Goal: Complete application form

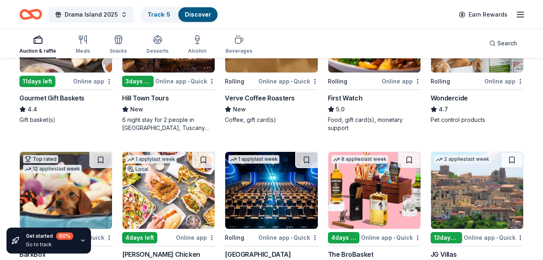
scroll to position [526, 0]
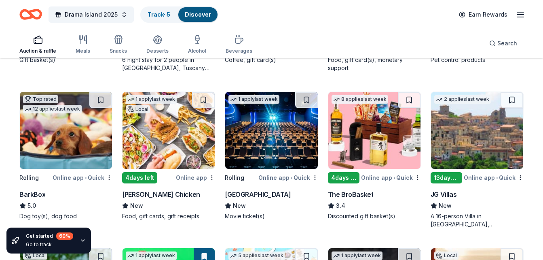
click at [374, 195] on div "The BroBasket" at bounding box center [374, 194] width 93 height 10
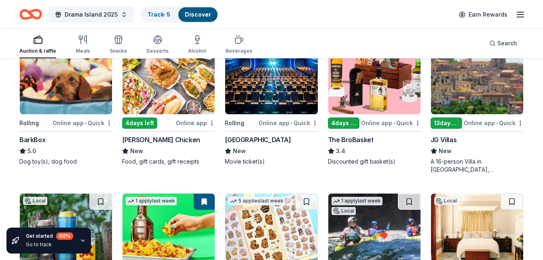
scroll to position [566, 0]
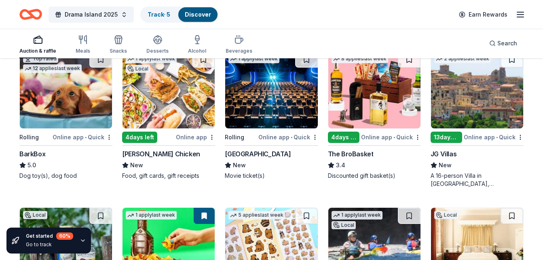
click at [272, 107] on img at bounding box center [271, 89] width 92 height 77
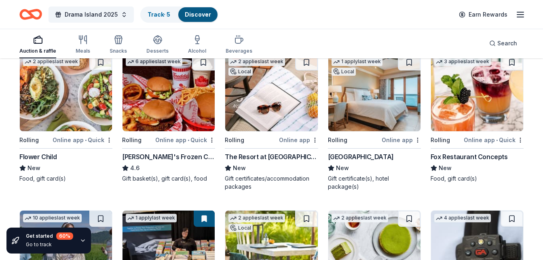
scroll to position [890, 0]
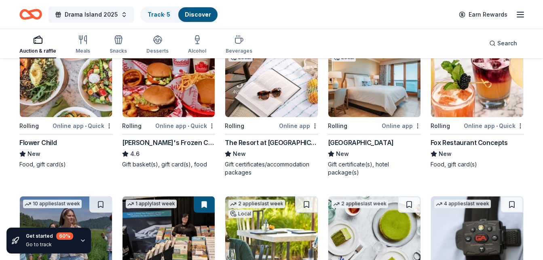
click at [371, 143] on div "Dolphin Bay Resort & Spa" at bounding box center [361, 143] width 66 height 10
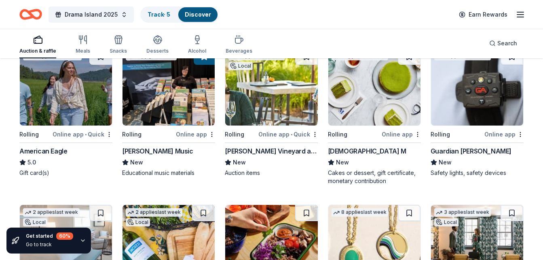
scroll to position [1052, 0]
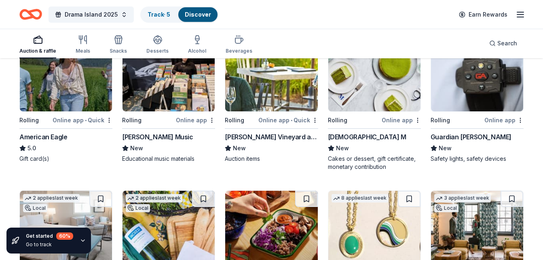
click at [283, 133] on div "Honig Vineyard and Winery" at bounding box center [271, 137] width 93 height 10
click at [344, 138] on div "Lady M" at bounding box center [367, 137] width 79 height 10
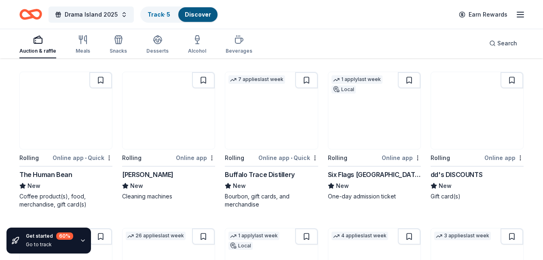
scroll to position [1497, 0]
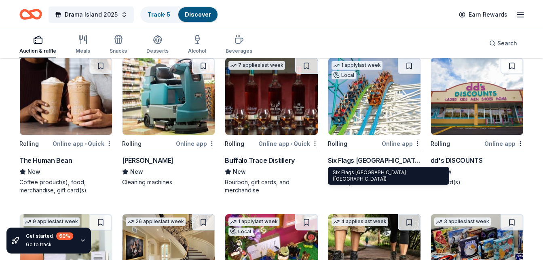
click at [373, 159] on div "Six Flags Magic Mountain (Valencia)" at bounding box center [374, 160] width 93 height 10
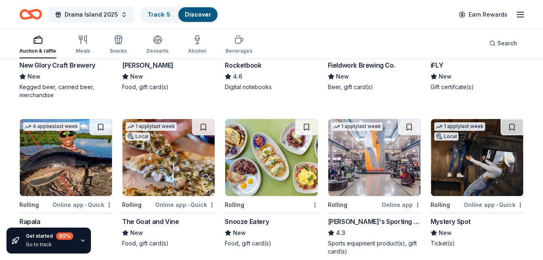
scroll to position [2226, 0]
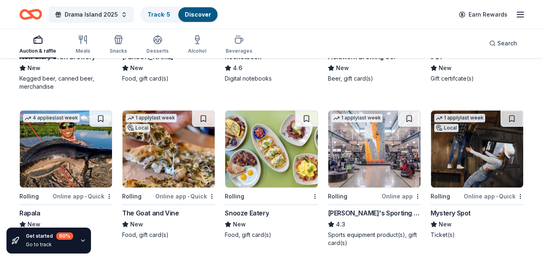
click at [355, 212] on div "Dick's Sporting Goods" at bounding box center [374, 213] width 93 height 10
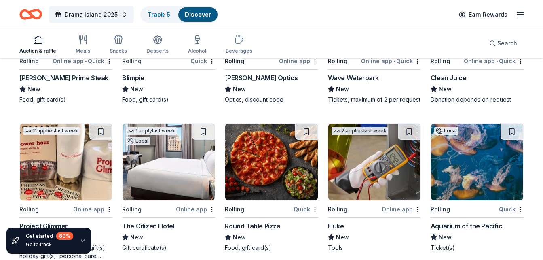
scroll to position [2709, 0]
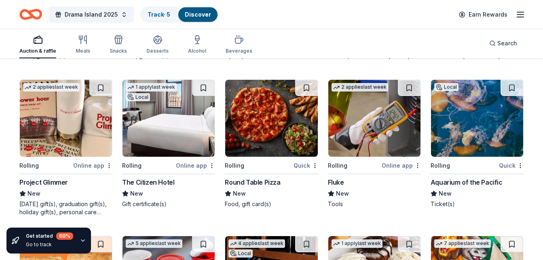
click at [463, 181] on div "Aquarium of the Pacific" at bounding box center [467, 182] width 72 height 10
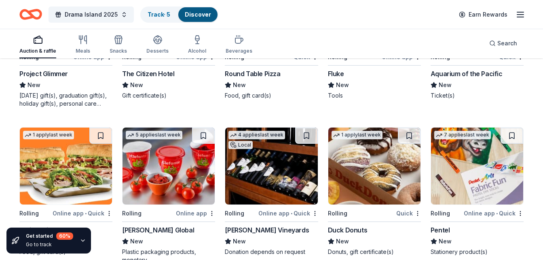
scroll to position [2871, 0]
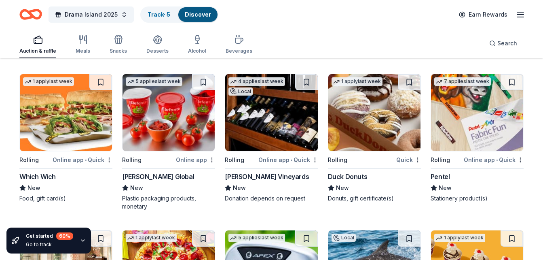
click at [264, 176] on div "Bogle Vineyards" at bounding box center [267, 177] width 84 height 10
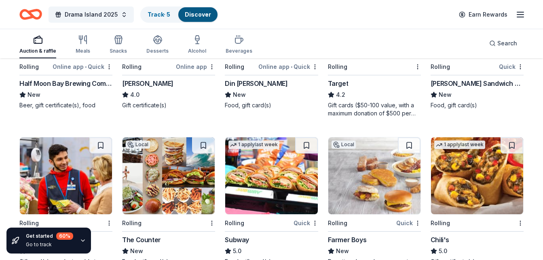
scroll to position [3639, 0]
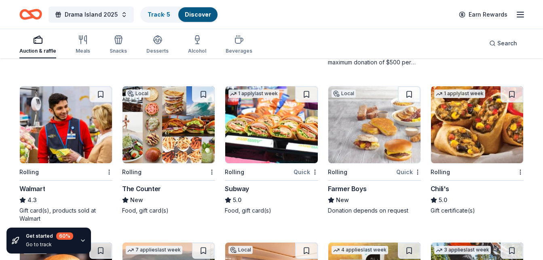
click at [467, 188] on div "Chili's" at bounding box center [477, 189] width 93 height 10
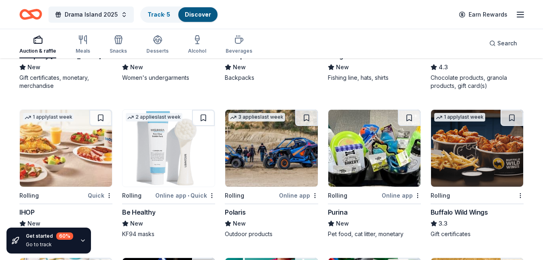
scroll to position [4125, 0]
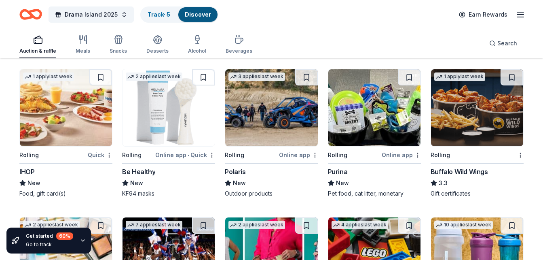
click at [458, 169] on div "Buffalo Wild Wings" at bounding box center [459, 172] width 57 height 10
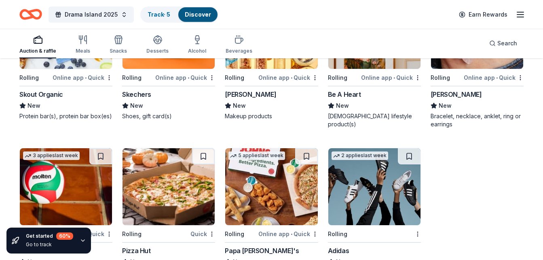
scroll to position [5312, 0]
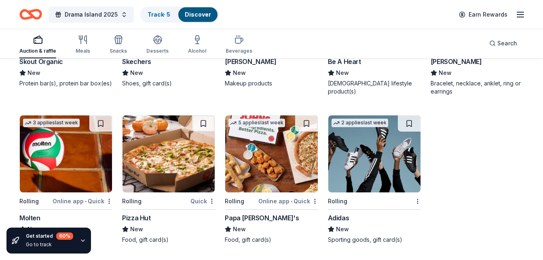
click at [267, 216] on div "Papa John's" at bounding box center [271, 218] width 93 height 10
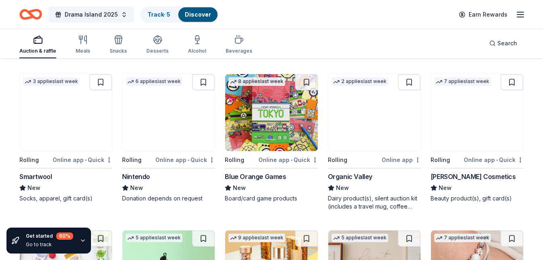
scroll to position [5029, 0]
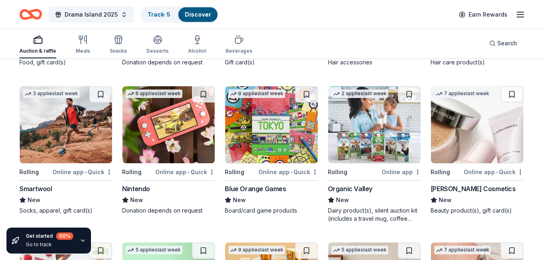
click at [263, 190] on div "Blue Orange Games" at bounding box center [255, 189] width 61 height 10
click at [135, 189] on div "Nintendo" at bounding box center [136, 189] width 28 height 10
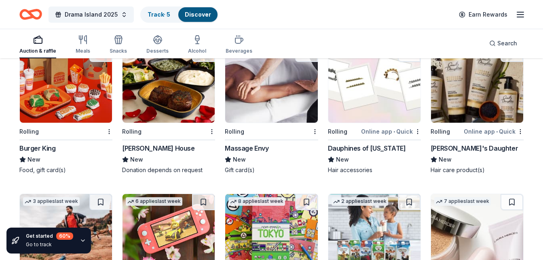
scroll to position [4908, 0]
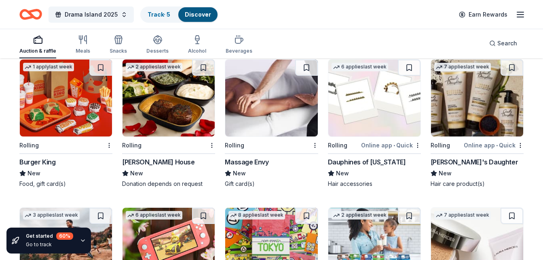
click at [49, 159] on div "Burger King" at bounding box center [37, 162] width 36 height 10
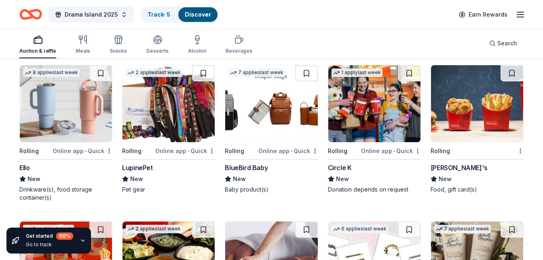
click at [451, 166] on div "Wendy's" at bounding box center [459, 168] width 57 height 10
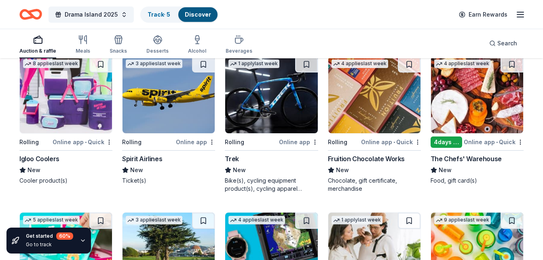
scroll to position [4422, 0]
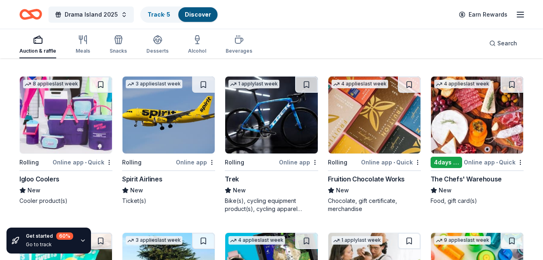
click at [477, 178] on div "The Chefs' Warehouse" at bounding box center [466, 179] width 71 height 10
click at [374, 179] on div "Fruition Chocolate Works" at bounding box center [366, 179] width 77 height 10
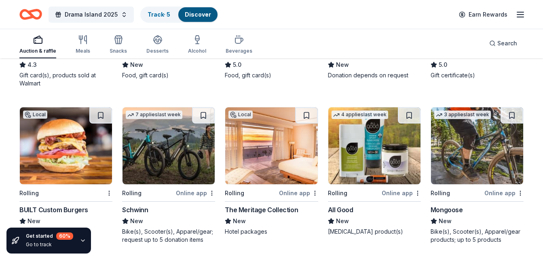
scroll to position [3815, 0]
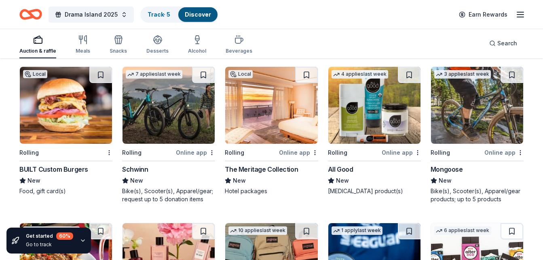
click at [158, 167] on div "Schwinn" at bounding box center [168, 169] width 93 height 10
click at [169, 168] on div "Schwinn" at bounding box center [168, 169] width 93 height 10
click at [122, 13] on button "Drama Island 2025" at bounding box center [91, 14] width 85 height 16
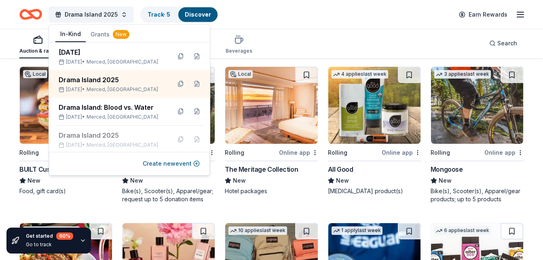
click at [264, 13] on div "Drama Island 2025 Track · 5 Discover Earn Rewards" at bounding box center [271, 14] width 505 height 19
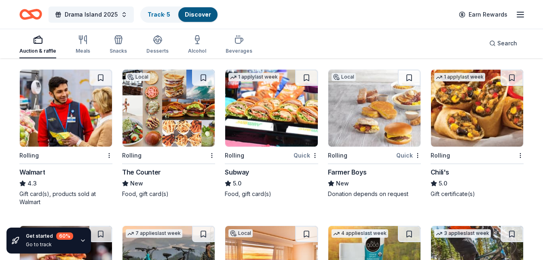
scroll to position [3653, 0]
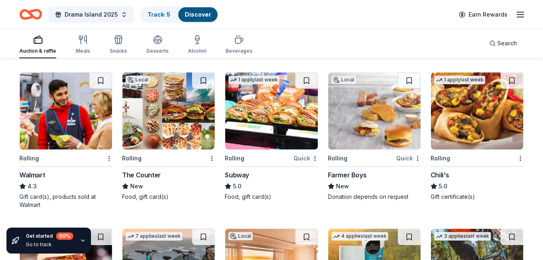
click at [267, 172] on div "Subway" at bounding box center [271, 175] width 93 height 10
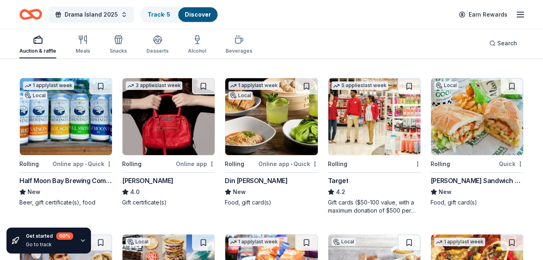
scroll to position [3451, 0]
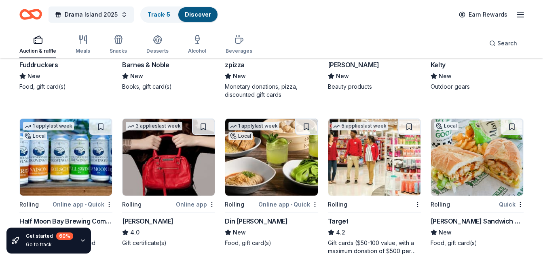
click at [347, 221] on div "Target" at bounding box center [374, 221] width 93 height 10
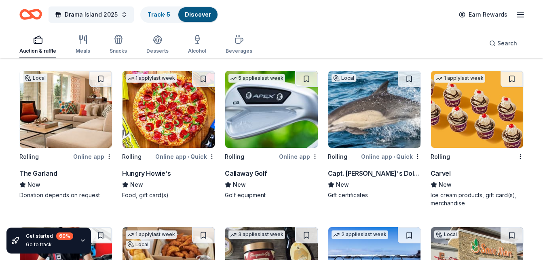
scroll to position [3006, 0]
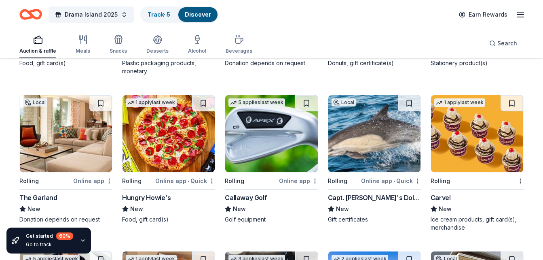
click at [365, 194] on div "Capt. Dave's Dolphin Safari" at bounding box center [374, 198] width 93 height 10
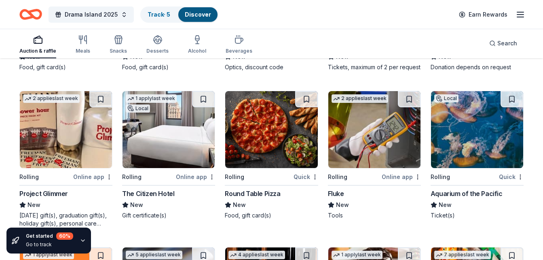
scroll to position [2722, 0]
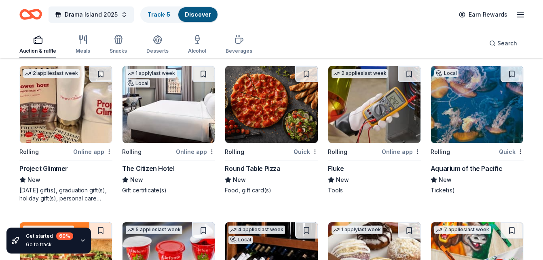
click at [264, 167] on div "Round Table Pizza" at bounding box center [252, 168] width 55 height 10
click at [42, 165] on div "Project Glimmer" at bounding box center [43, 168] width 49 height 10
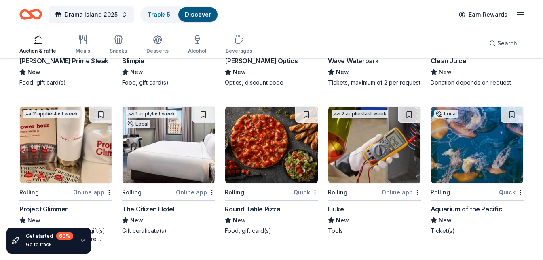
scroll to position [2561, 0]
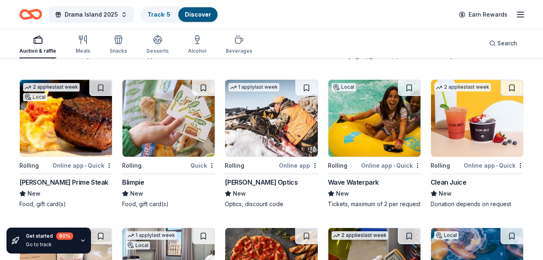
click at [367, 179] on div "Wave Waterpark" at bounding box center [353, 182] width 51 height 10
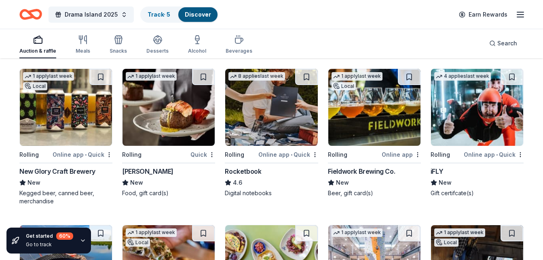
scroll to position [2156, 0]
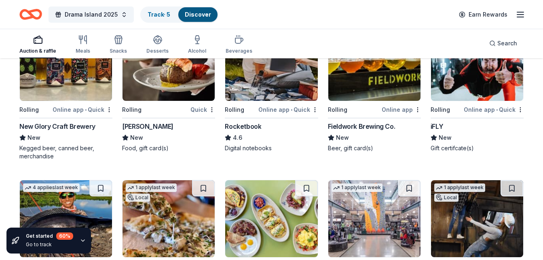
click at [71, 120] on div "1 apply last week Local Rolling Online app • Quick New Glory Craft Brewery New …" at bounding box center [65, 91] width 93 height 137
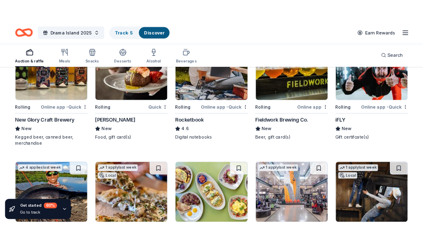
scroll to position [2075, 0]
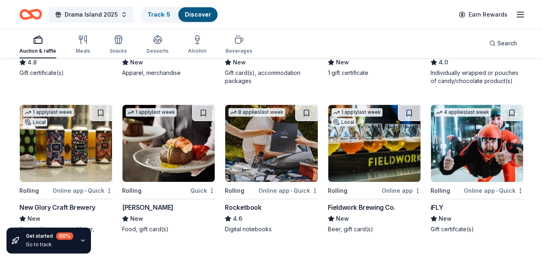
click at [266, 212] on div "Rocketbook" at bounding box center [271, 207] width 93 height 10
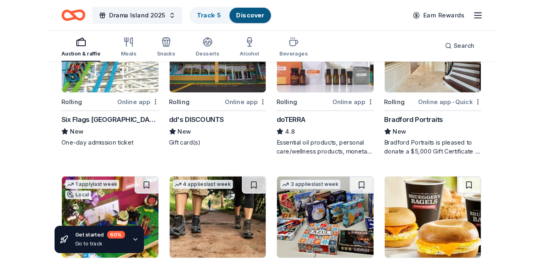
scroll to position [1994, 0]
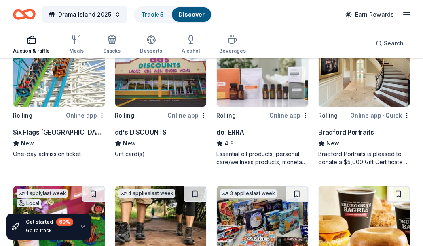
click at [362, 131] on div "Bradford Portraits" at bounding box center [346, 132] width 56 height 10
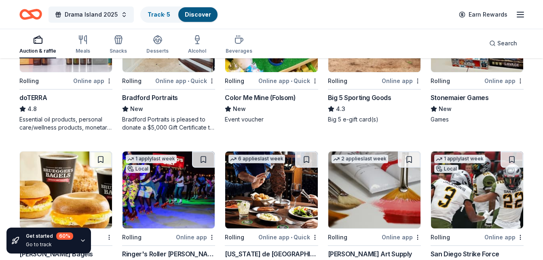
scroll to position [1711, 0]
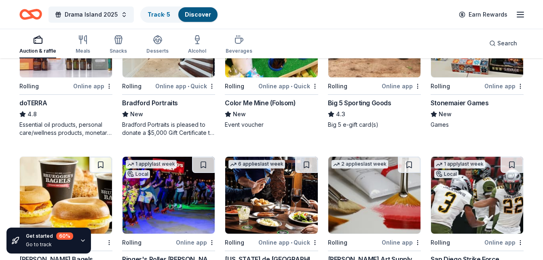
click at [156, 102] on div "Bradford Portraits" at bounding box center [150, 103] width 56 height 10
click at [122, 12] on button "Drama Island 2025" at bounding box center [91, 14] width 85 height 16
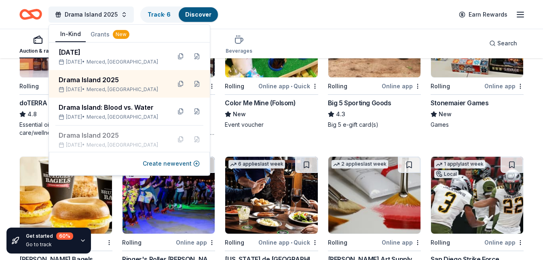
click at [287, 12] on div "Drama Island 2025 Track · 6 Discover Earn Rewards" at bounding box center [271, 14] width 505 height 19
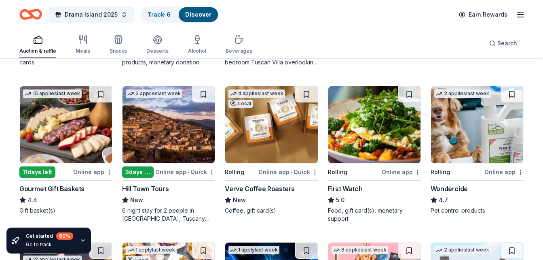
scroll to position [416, 0]
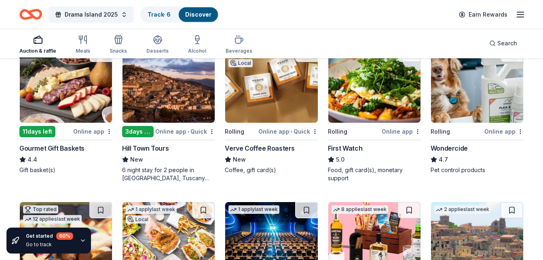
click at [63, 148] on div "Gourmet Gift Baskets" at bounding box center [51, 148] width 65 height 10
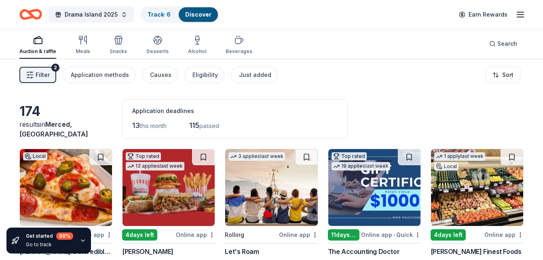
scroll to position [0, 0]
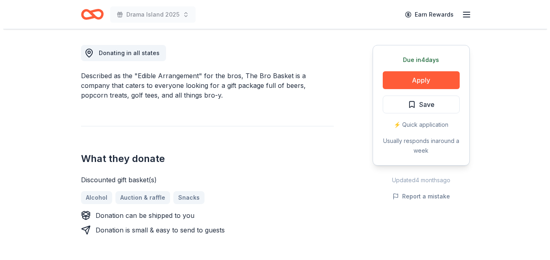
scroll to position [243, 0]
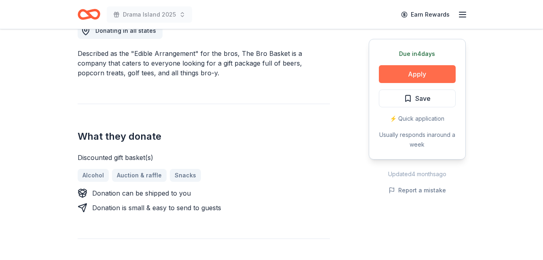
click at [425, 75] on button "Apply" at bounding box center [417, 74] width 77 height 18
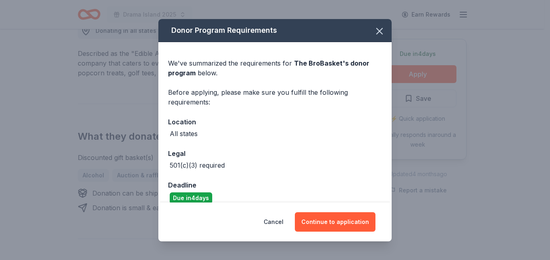
scroll to position [11, 0]
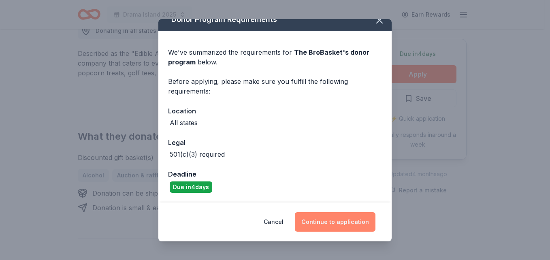
click at [327, 222] on button "Continue to application" at bounding box center [335, 221] width 81 height 19
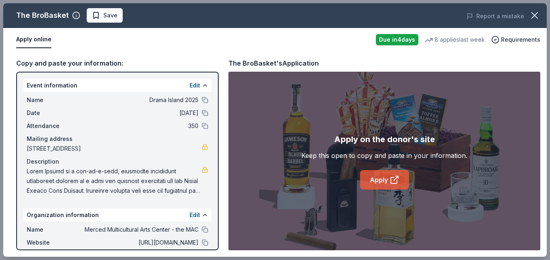
click at [375, 180] on link "Apply" at bounding box center [384, 179] width 49 height 19
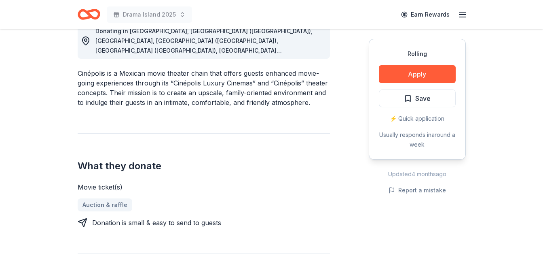
scroll to position [243, 0]
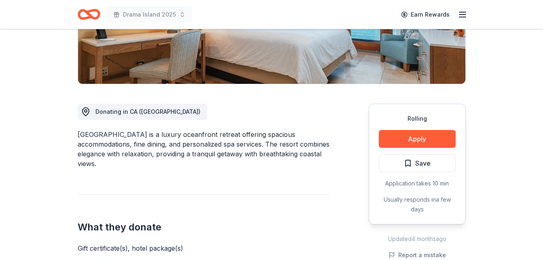
scroll to position [121, 0]
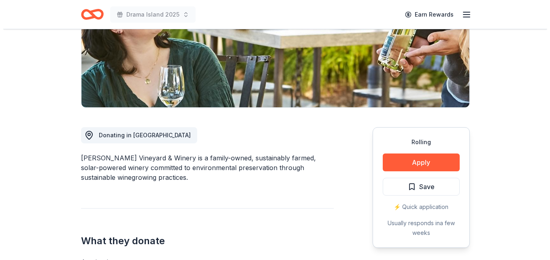
scroll to position [121, 0]
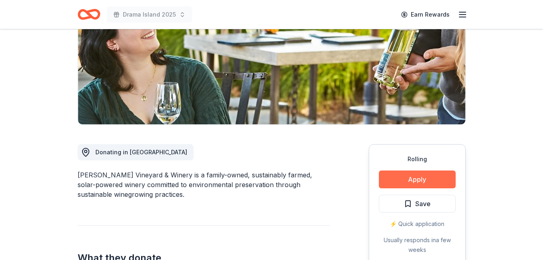
click at [437, 177] on button "Apply" at bounding box center [417, 179] width 77 height 18
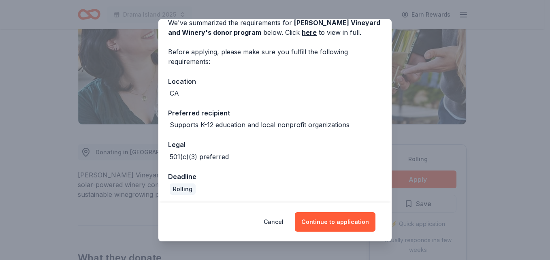
scroll to position [74, 0]
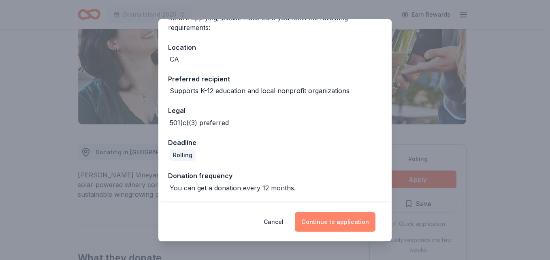
click at [341, 221] on button "Continue to application" at bounding box center [335, 221] width 81 height 19
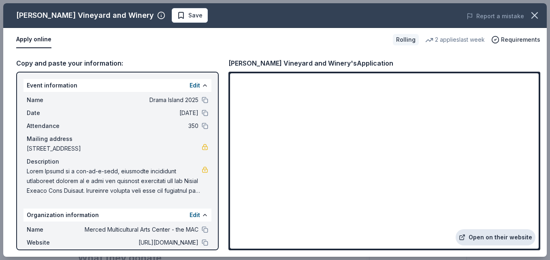
click at [498, 234] on link "Open on their website" at bounding box center [495, 237] width 80 height 16
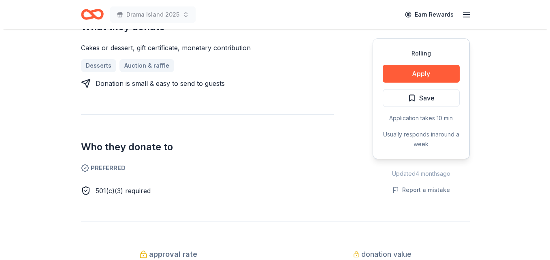
scroll to position [364, 0]
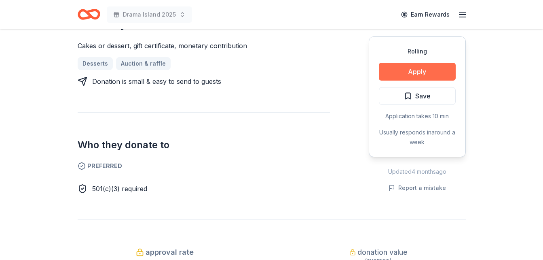
click at [413, 63] on button "Apply" at bounding box center [417, 72] width 77 height 18
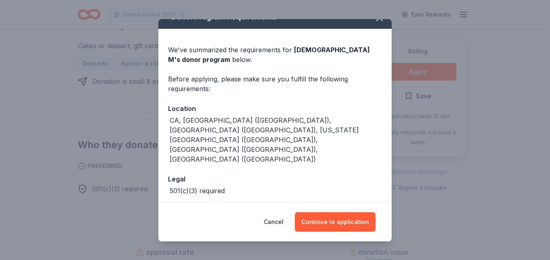
scroll to position [21, 0]
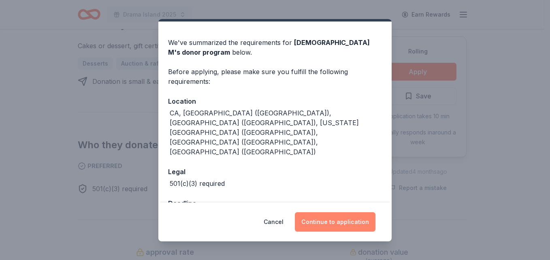
click at [335, 223] on button "Continue to application" at bounding box center [335, 221] width 81 height 19
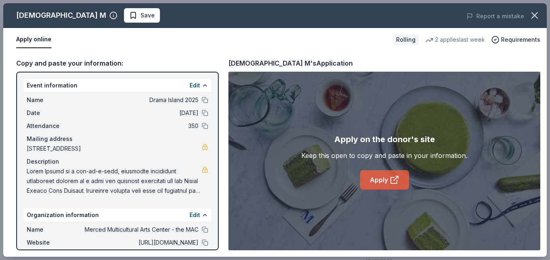
click at [384, 176] on link "Apply" at bounding box center [384, 179] width 49 height 19
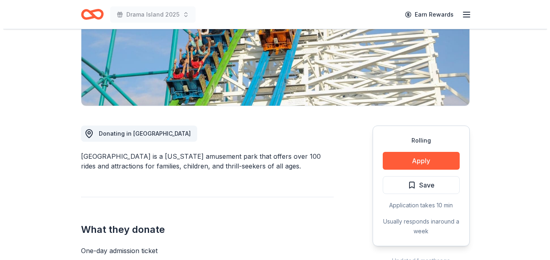
scroll to position [162, 0]
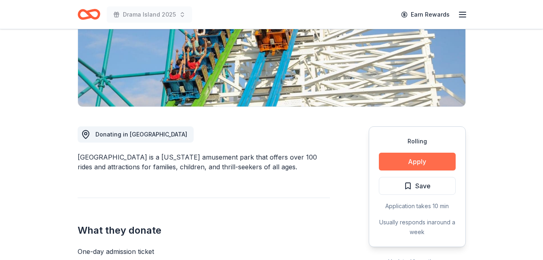
click at [421, 153] on button "Apply" at bounding box center [417, 162] width 77 height 18
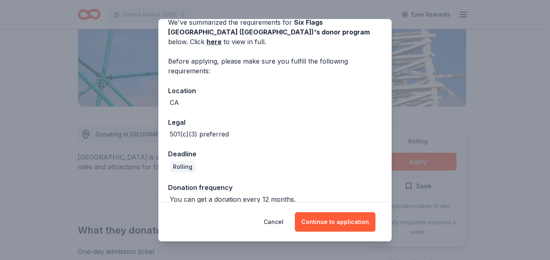
scroll to position [42, 0]
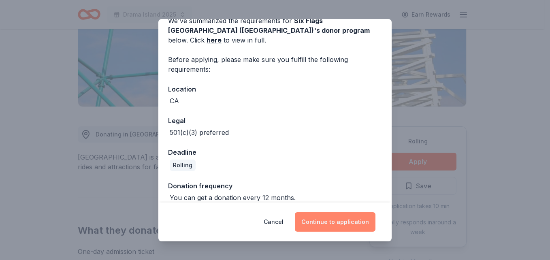
click at [322, 219] on button "Continue to application" at bounding box center [335, 221] width 81 height 19
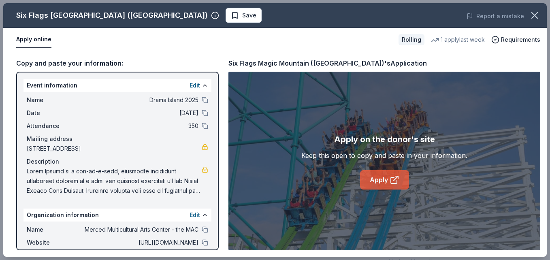
click at [388, 180] on link "Apply" at bounding box center [384, 179] width 49 height 19
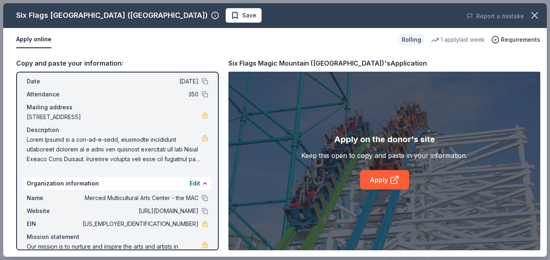
scroll to position [0, 0]
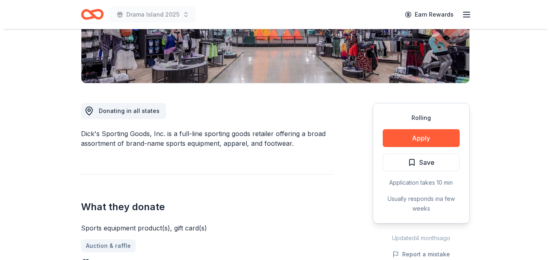
scroll to position [162, 0]
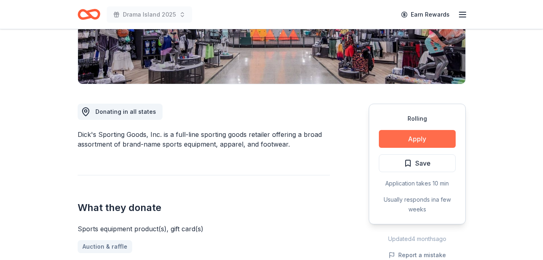
click at [424, 138] on button "Apply" at bounding box center [417, 139] width 77 height 18
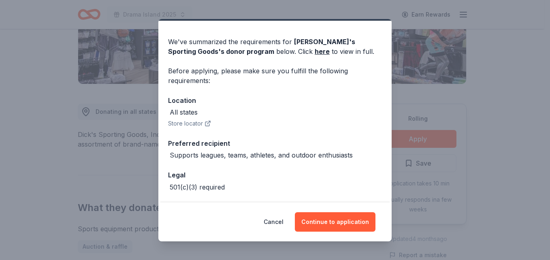
scroll to position [54, 0]
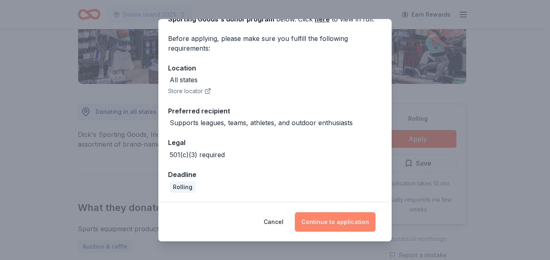
click at [334, 222] on button "Continue to application" at bounding box center [335, 221] width 81 height 19
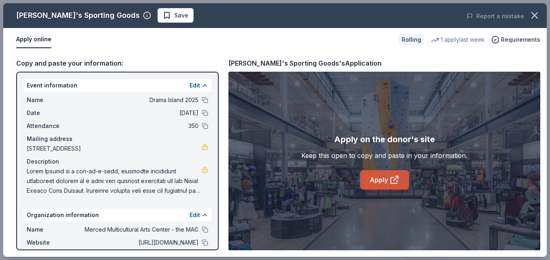
click at [384, 176] on link "Apply" at bounding box center [384, 179] width 49 height 19
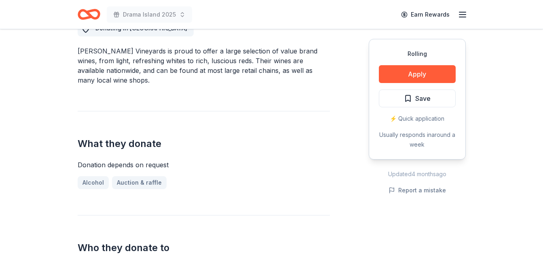
scroll to position [283, 0]
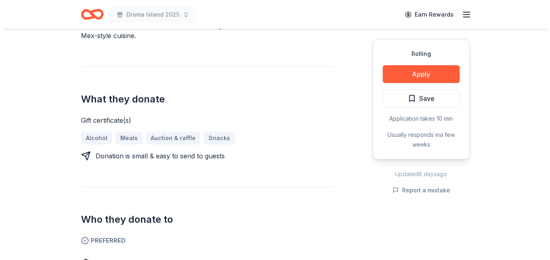
scroll to position [324, 0]
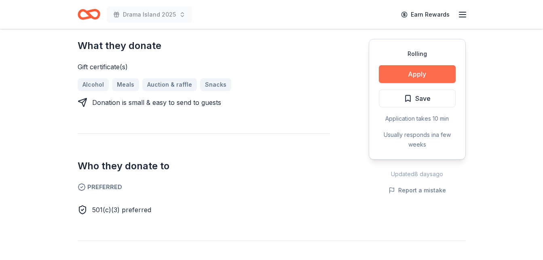
click at [430, 72] on button "Apply" at bounding box center [417, 74] width 77 height 18
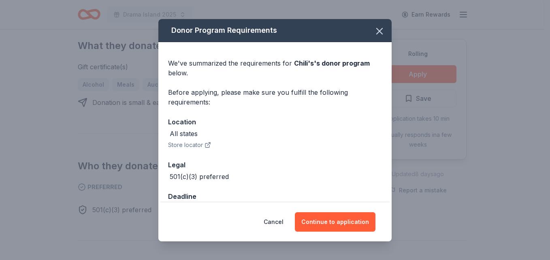
scroll to position [22, 0]
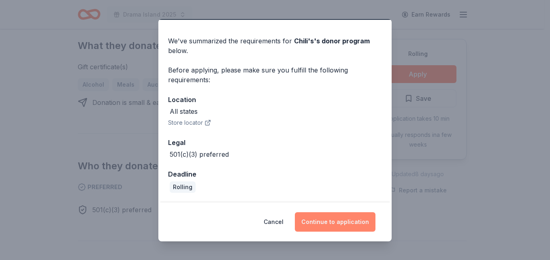
click at [345, 222] on button "Continue to application" at bounding box center [335, 221] width 81 height 19
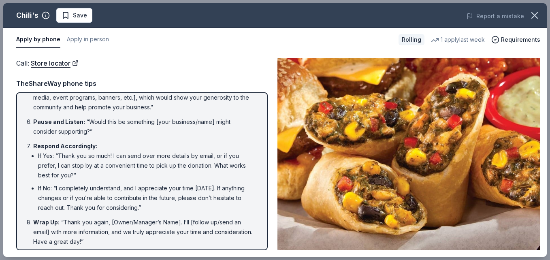
scroll to position [156, 0]
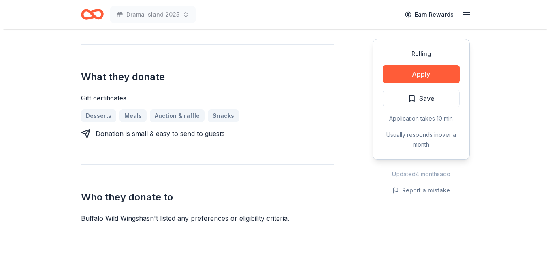
scroll to position [324, 0]
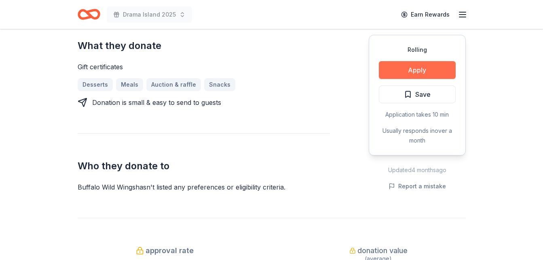
click at [416, 67] on button "Apply" at bounding box center [417, 70] width 77 height 18
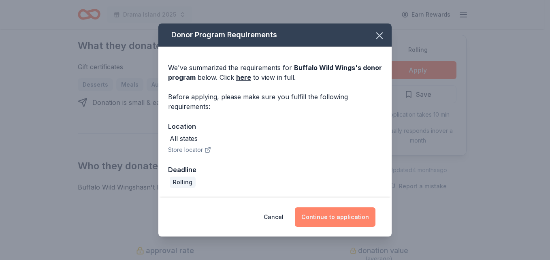
click at [333, 218] on button "Continue to application" at bounding box center [335, 216] width 81 height 19
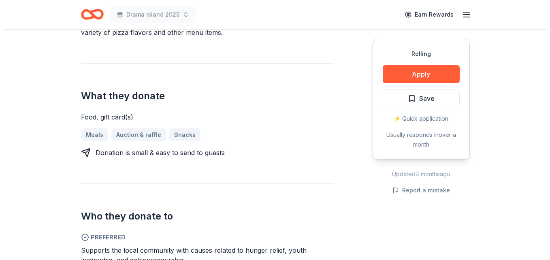
scroll to position [324, 0]
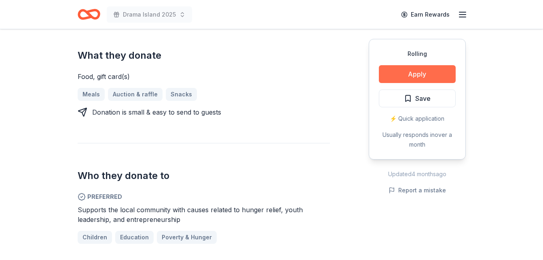
click at [406, 72] on button "Apply" at bounding box center [417, 74] width 77 height 18
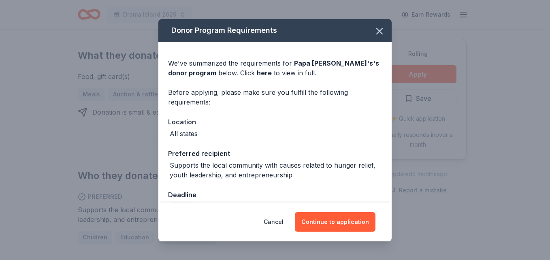
scroll to position [21, 0]
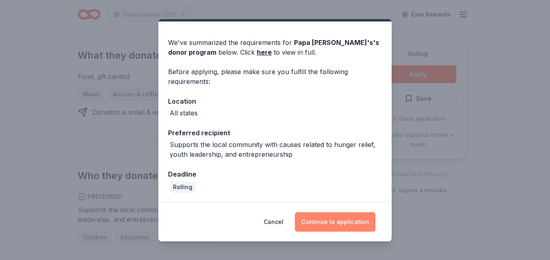
click at [327, 217] on button "Continue to application" at bounding box center [335, 221] width 81 height 19
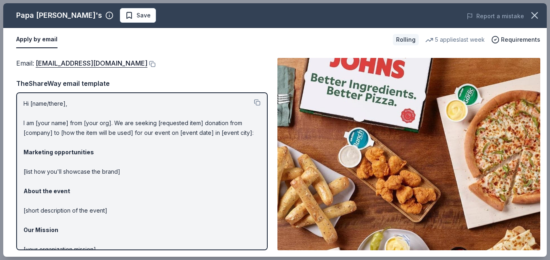
scroll to position [0, 0]
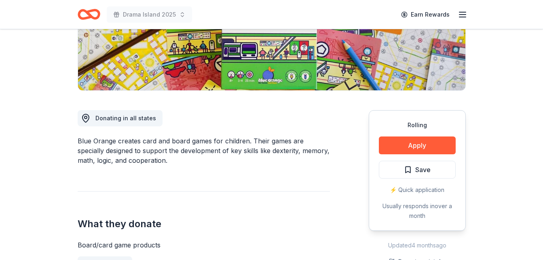
scroll to position [202, 0]
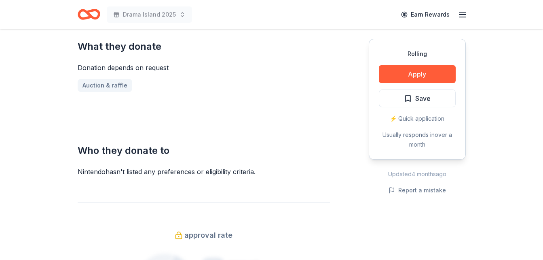
scroll to position [324, 0]
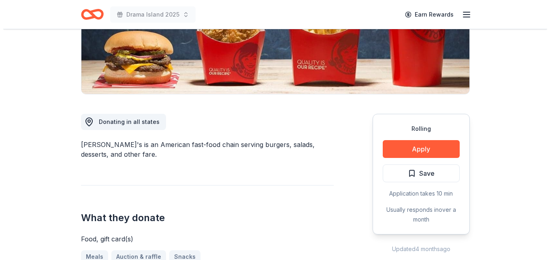
scroll to position [202, 0]
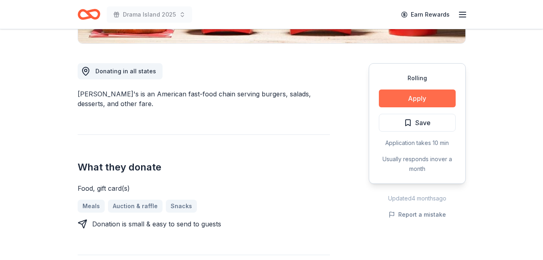
click at [431, 98] on button "Apply" at bounding box center [417, 98] width 77 height 18
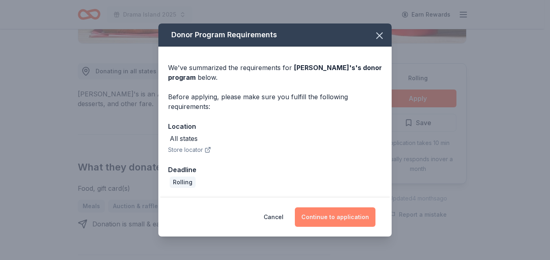
click at [327, 216] on button "Continue to application" at bounding box center [335, 216] width 81 height 19
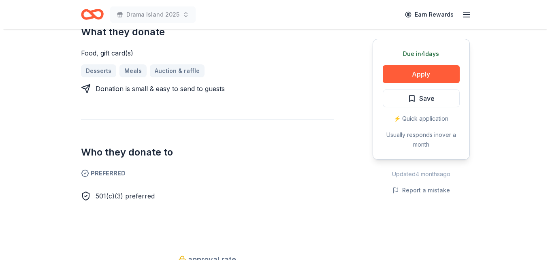
scroll to position [364, 0]
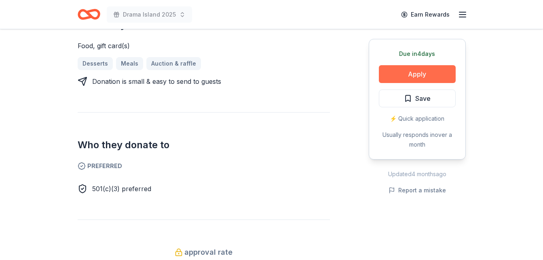
click at [429, 74] on button "Apply" at bounding box center [417, 74] width 77 height 18
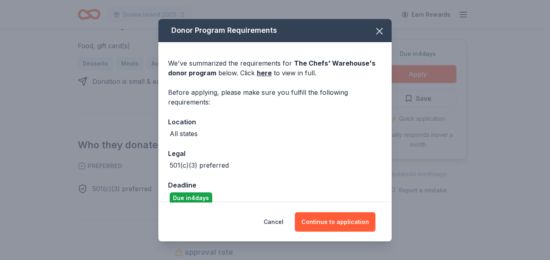
scroll to position [11, 0]
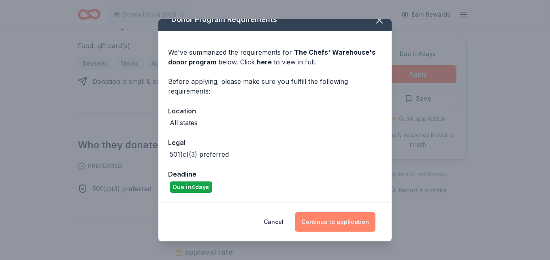
click at [340, 223] on button "Continue to application" at bounding box center [335, 221] width 81 height 19
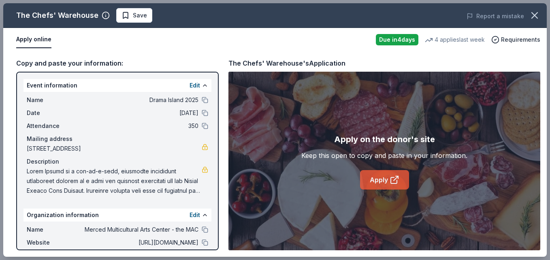
click at [390, 183] on icon at bounding box center [393, 180] width 6 height 6
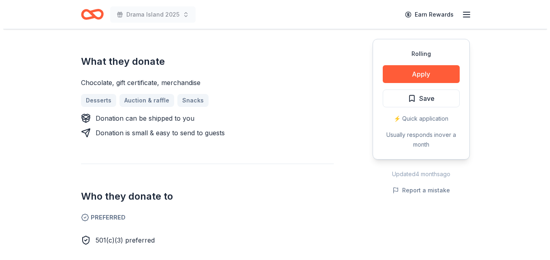
scroll to position [324, 0]
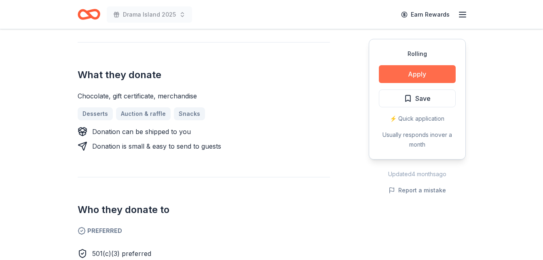
click at [415, 74] on button "Apply" at bounding box center [417, 74] width 77 height 18
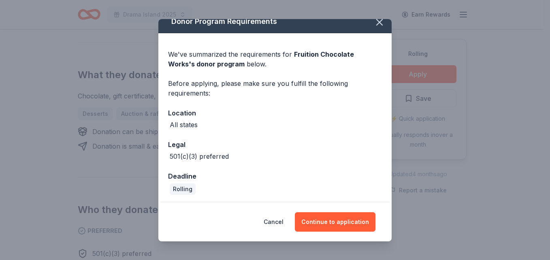
scroll to position [11, 0]
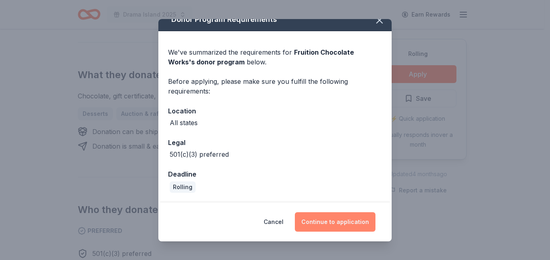
click at [333, 224] on button "Continue to application" at bounding box center [335, 221] width 81 height 19
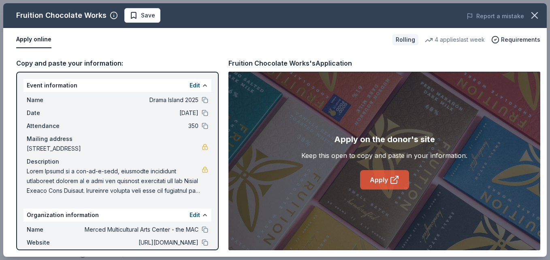
click at [394, 180] on icon at bounding box center [395, 178] width 4 height 4
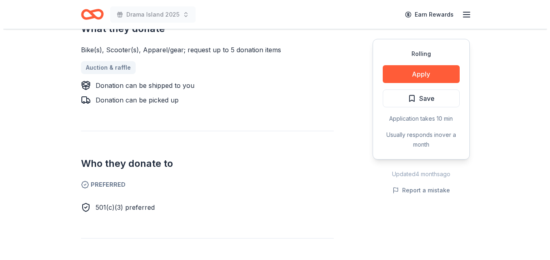
scroll to position [364, 0]
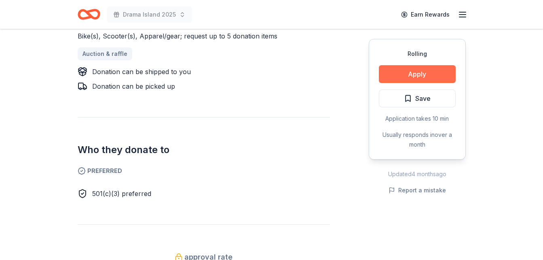
click at [407, 72] on button "Apply" at bounding box center [417, 74] width 77 height 18
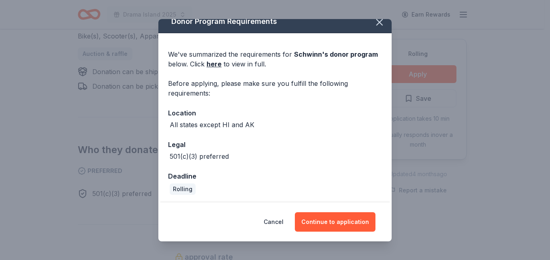
scroll to position [11, 0]
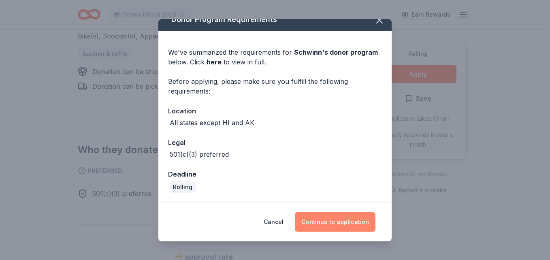
click at [331, 219] on button "Continue to application" at bounding box center [335, 221] width 81 height 19
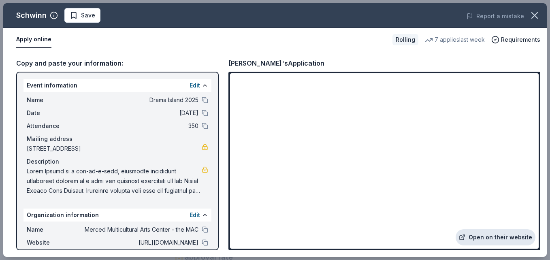
click at [502, 236] on link "Open on their website" at bounding box center [495, 237] width 80 height 16
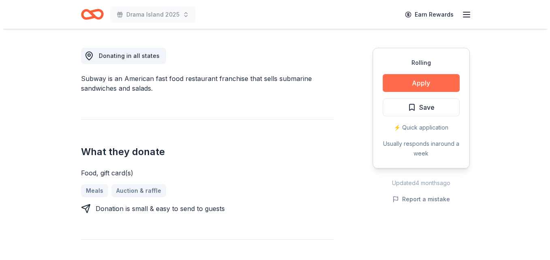
scroll to position [202, 0]
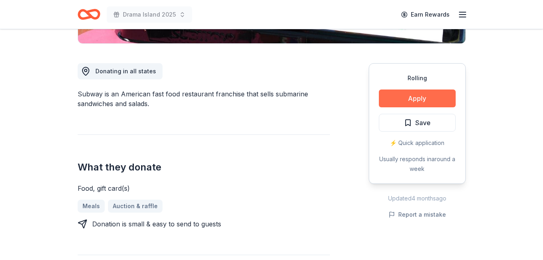
click at [419, 99] on button "Apply" at bounding box center [417, 98] width 77 height 18
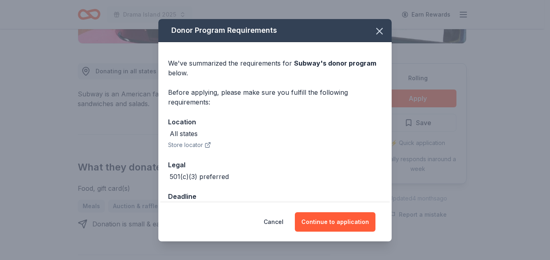
scroll to position [22, 0]
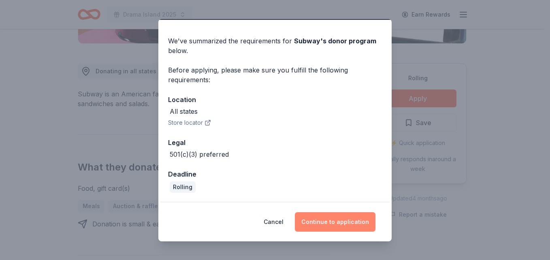
click at [347, 226] on button "Continue to application" at bounding box center [335, 221] width 81 height 19
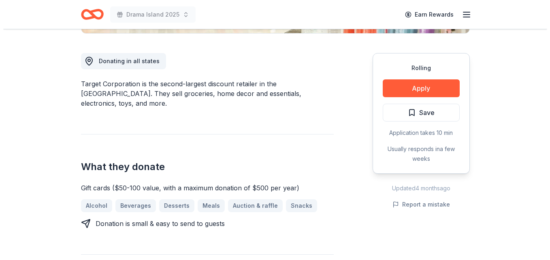
scroll to position [202, 0]
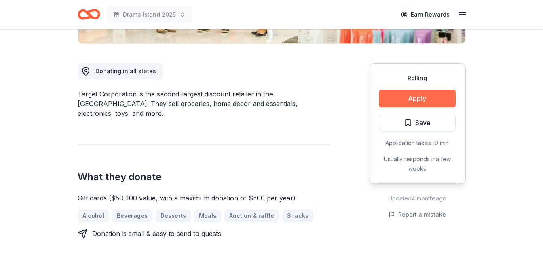
click at [407, 100] on button "Apply" at bounding box center [417, 98] width 77 height 18
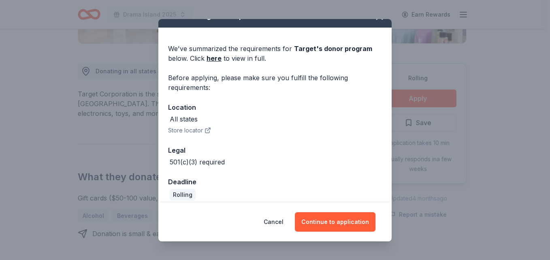
scroll to position [22, 0]
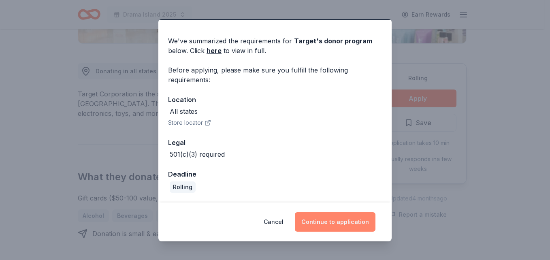
click at [323, 221] on button "Continue to application" at bounding box center [335, 221] width 81 height 19
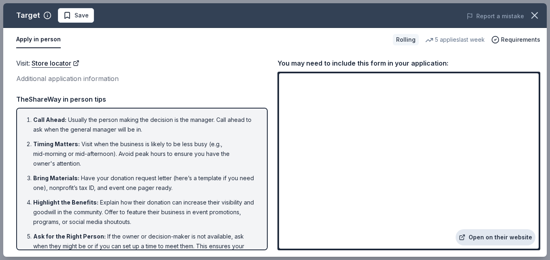
click at [497, 240] on link "Open on their website" at bounding box center [495, 237] width 80 height 16
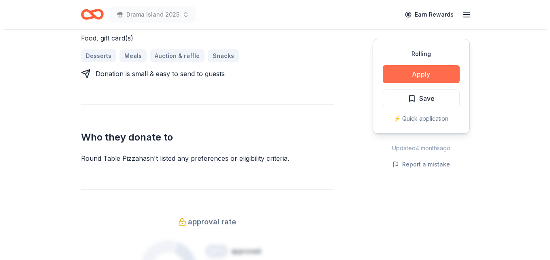
scroll to position [405, 0]
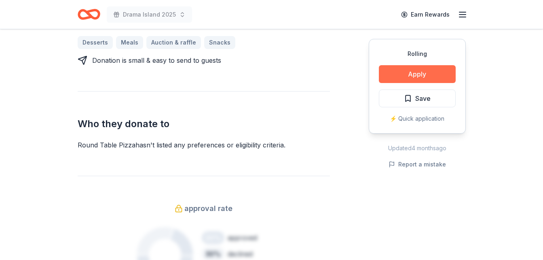
click at [432, 74] on button "Apply" at bounding box center [417, 74] width 77 height 18
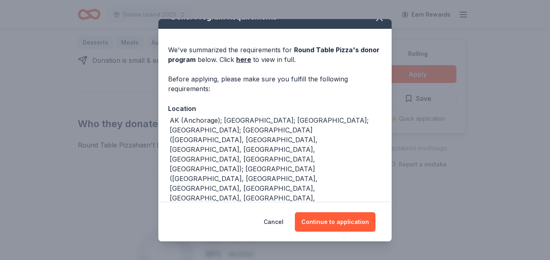
scroll to position [19, 0]
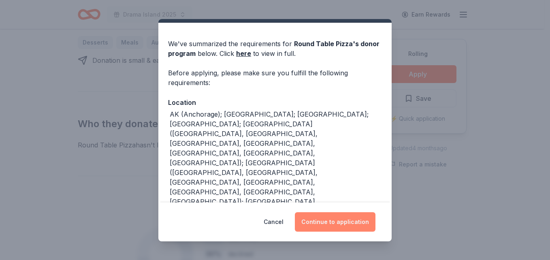
click at [324, 223] on button "Continue to application" at bounding box center [335, 221] width 81 height 19
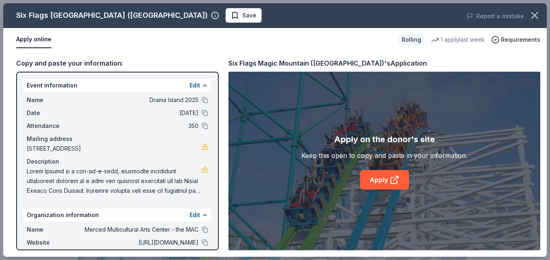
scroll to position [162, 0]
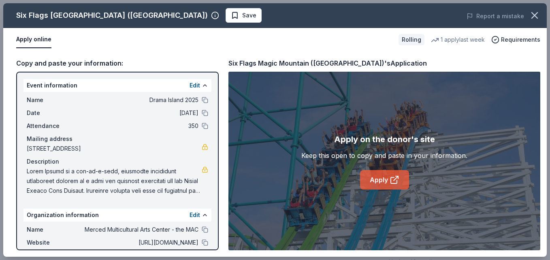
click at [371, 176] on link "Apply" at bounding box center [384, 179] width 49 height 19
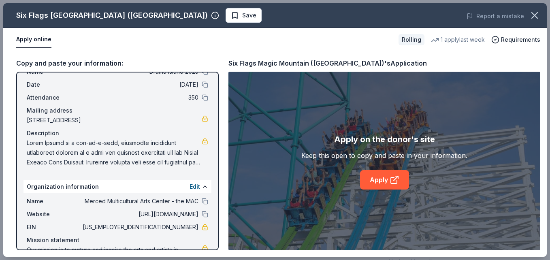
scroll to position [0, 0]
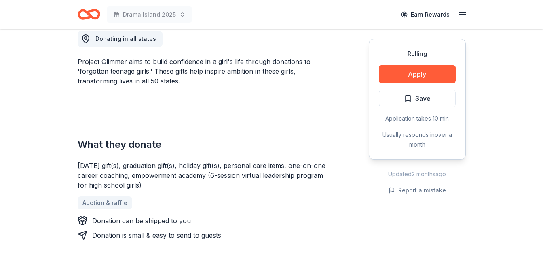
scroll to position [243, 0]
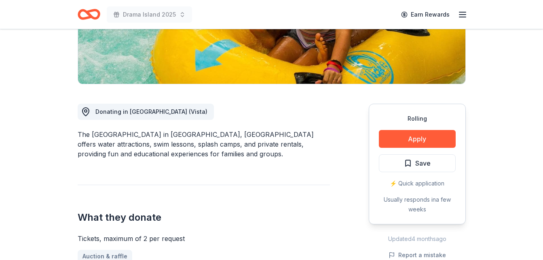
scroll to position [121, 0]
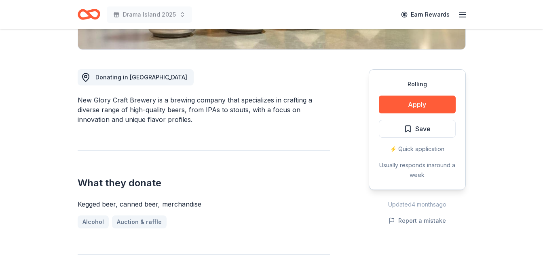
scroll to position [202, 0]
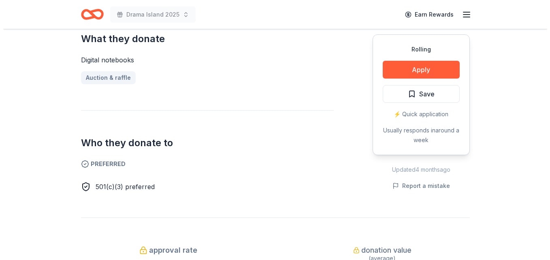
scroll to position [364, 0]
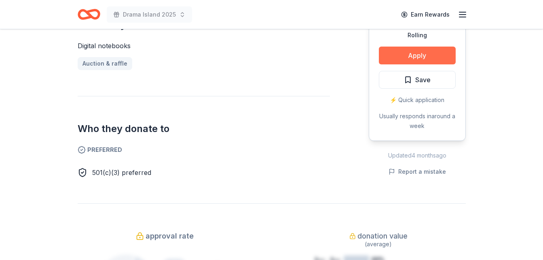
click at [439, 51] on button "Apply" at bounding box center [417, 56] width 77 height 18
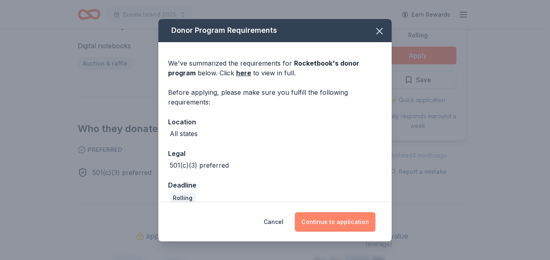
click at [311, 223] on button "Continue to application" at bounding box center [335, 221] width 81 height 19
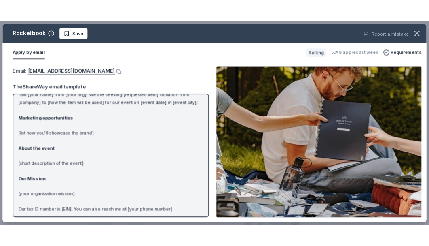
scroll to position [0, 0]
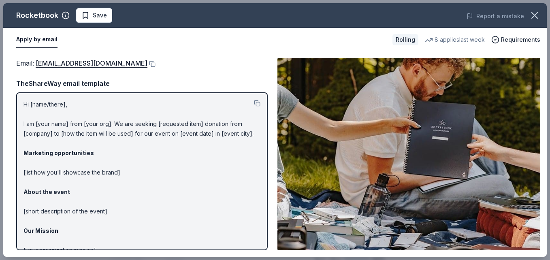
drag, startPoint x: 34, startPoint y: 61, endPoint x: 181, endPoint y: 112, distance: 156.2
click at [165, 119] on div "Email : communityinvolvement@getrocketbook.com TheShareWay email template Hi [n…" at bounding box center [141, 154] width 251 height 192
drag, startPoint x: 177, startPoint y: 70, endPoint x: 127, endPoint y: 54, distance: 52.5
click at [127, 54] on div "Email : communityinvolvement@getrocketbook.com Email : communityinvolvement@get…" at bounding box center [274, 153] width 543 height 205
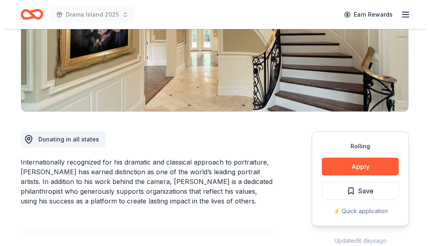
scroll to position [121, 0]
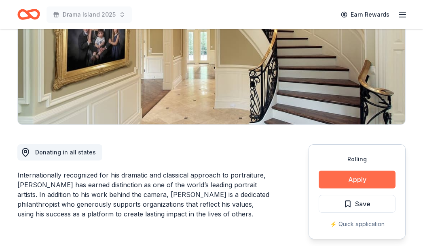
click at [332, 182] on button "Apply" at bounding box center [357, 179] width 77 height 18
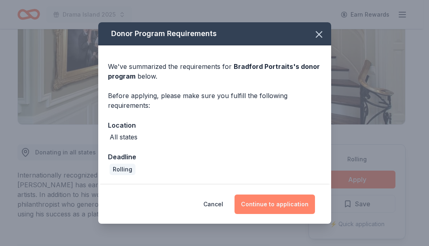
click at [272, 205] on button "Continue to application" at bounding box center [275, 203] width 81 height 19
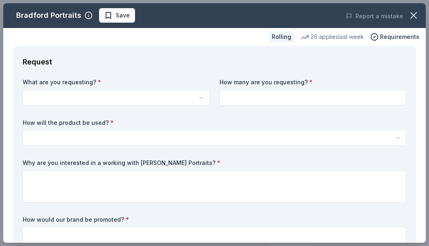
click at [204, 100] on html "Drama Island 2025 Earn Rewards Rolling Share Bradford Portraits New 26 applies …" at bounding box center [214, 2] width 429 height 246
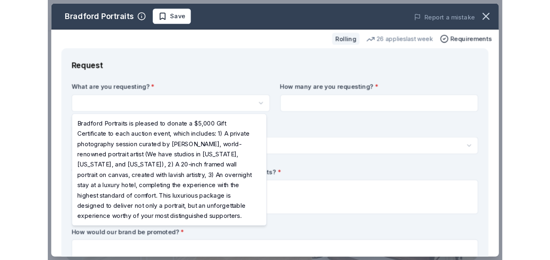
scroll to position [0, 0]
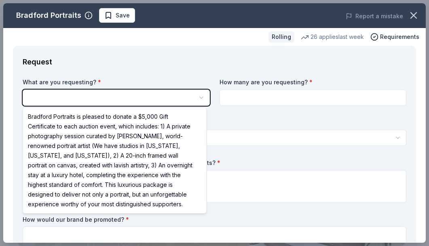
click at [197, 96] on html "Drama Island 2025 Save Apply Rolling Share Bradford Portraits New 26 applies la…" at bounding box center [214, 123] width 429 height 246
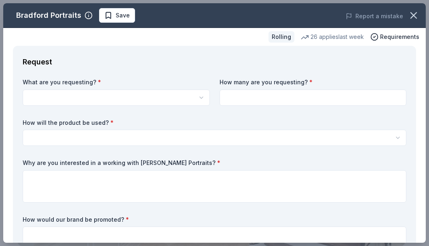
click at [198, 99] on html "Drama Island 2025 Save Apply Rolling Share Bradford Portraits New 26 applies la…" at bounding box center [214, 123] width 429 height 246
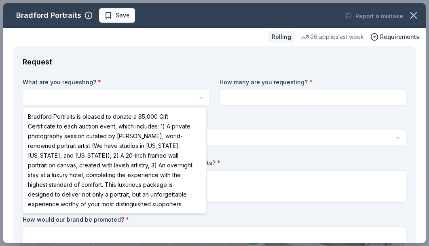
select select "Bradford Portraits is pleased to donate a $5,000 Gift Certificate to each aucti…"
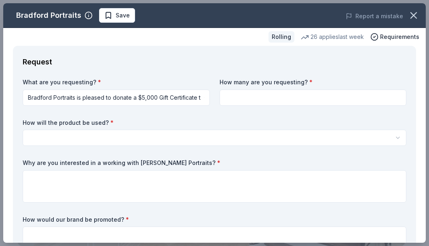
click at [127, 94] on html "Drama Island 2025 Save Apply Rolling Share Bradford Portraits New 26 applies la…" at bounding box center [214, 123] width 429 height 246
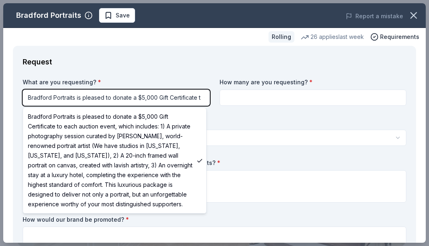
click at [253, 95] on html "Drama Island 2025 Save Apply Rolling Share Bradford Portraits New 26 applies la…" at bounding box center [214, 123] width 429 height 246
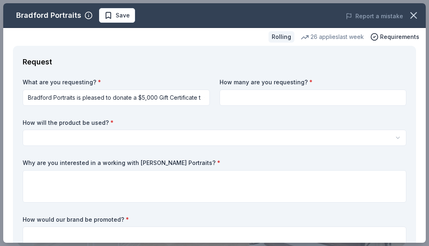
click at [263, 94] on input at bounding box center [313, 97] width 187 height 16
type input "1"
click at [107, 133] on html "Drama Island 2025 Save Apply Rolling Share Bradford Portraits New 26 applies la…" at bounding box center [214, 123] width 429 height 246
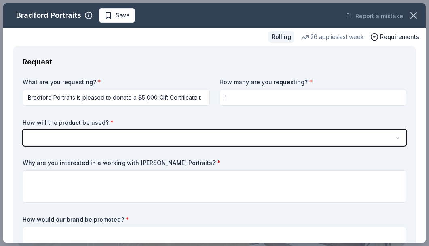
click at [55, 136] on html "Drama Island 2025 Save Apply Rolling Share Bradford Portraits New 26 applies la…" at bounding box center [214, 123] width 429 height 246
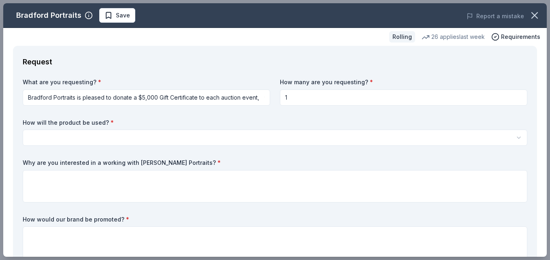
click at [100, 133] on html "Drama Island 2025 Save Apply Rolling Share Bradford Portraits New 26 applies la…" at bounding box center [275, 130] width 550 height 260
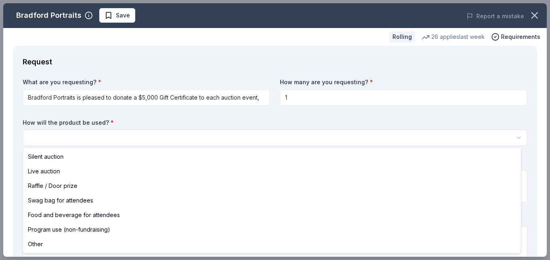
select select "other"
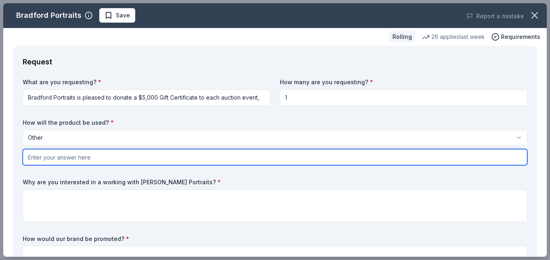
click at [82, 159] on input "text" at bounding box center [275, 157] width 504 height 16
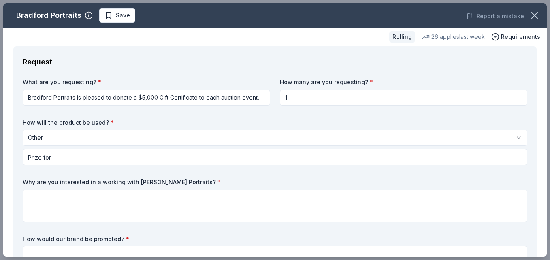
click at [102, 95] on html "Drama Island 2025 Save Apply Rolling Share Bradford Portraits New 26 applies la…" at bounding box center [275, 130] width 550 height 260
click at [92, 95] on html "Drama Island 2025 Save Apply Rolling Share Bradford Portraits New 26 applies la…" at bounding box center [275, 130] width 550 height 260
drag, startPoint x: 121, startPoint y: 118, endPoint x: 102, endPoint y: 66, distance: 56.1
click at [102, 66] on div "Request" at bounding box center [275, 61] width 504 height 13
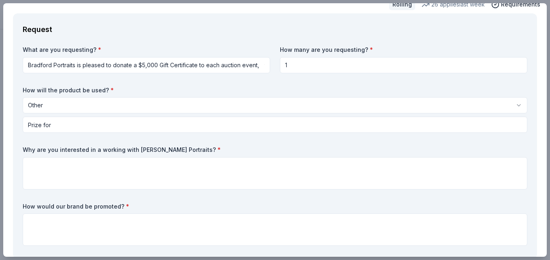
scroll to position [40, 0]
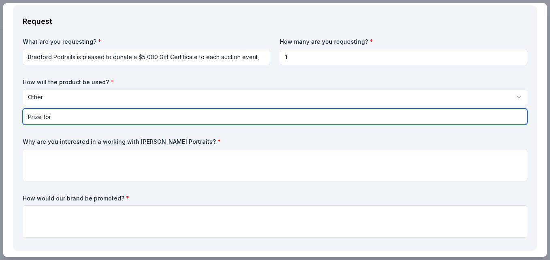
click at [72, 114] on input "Prize for" at bounding box center [275, 116] width 504 height 16
drag, startPoint x: 60, startPoint y: 116, endPoint x: 4, endPoint y: 118, distance: 55.9
paste input "The $5,000 gift certificate from Bradford Portraits will be used as a grand pri…"
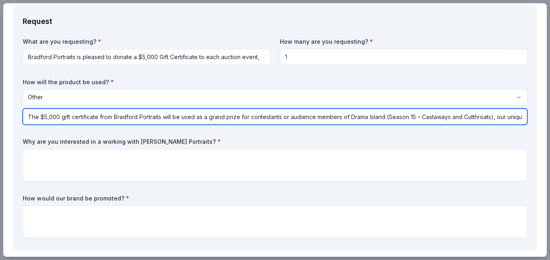
scroll to position [0, 284]
type input "The $5,000 gift certificate from Bradford Portraits will be used as a grand pri…"
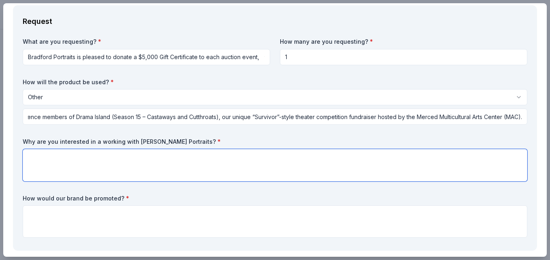
scroll to position [0, 0]
click at [140, 165] on textarea at bounding box center [275, 165] width 504 height 32
paste textarea "We are excited to partner with Bradford Portraits because your artistry allows …"
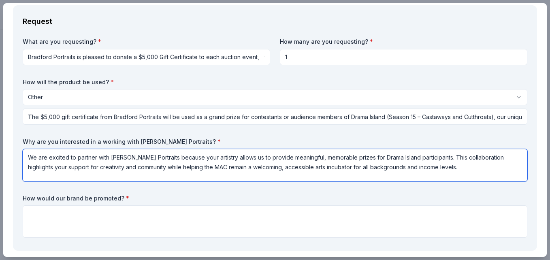
scroll to position [81, 0]
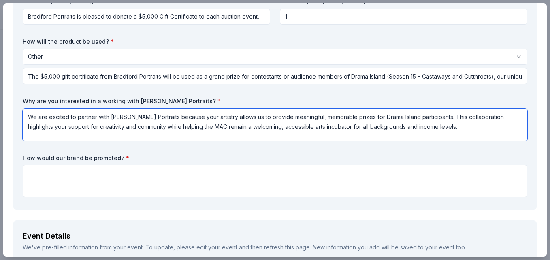
type textarea "We are excited to partner with Bradford Portraits because your artistry allows …"
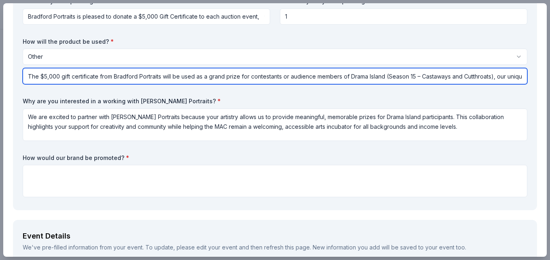
click at [340, 78] on input "The $5,000 gift certificate from Bradford Portraits will be used as a grand pri…" at bounding box center [275, 76] width 504 height 16
drag, startPoint x: 330, startPoint y: 76, endPoint x: 547, endPoint y: 68, distance: 217.0
click at [423, 68] on div "Bradford Portraits Save Report a mistake Rolling 26 applies last week Requireme…" at bounding box center [275, 130] width 550 height 260
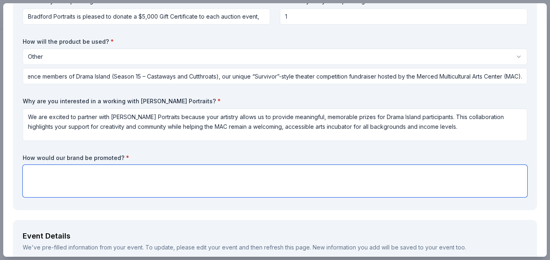
click at [107, 168] on textarea at bounding box center [275, 181] width 504 height 32
paste textarea "Bradford Portraits will be recognized as a valued supporter during live perform…"
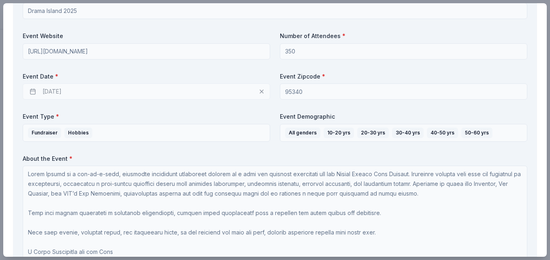
scroll to position [364, 0]
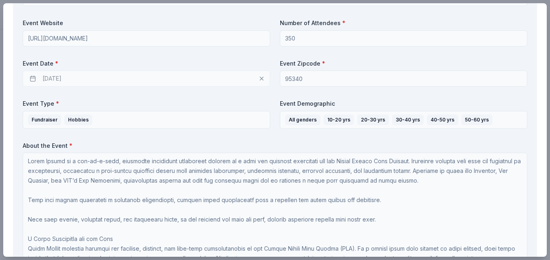
type textarea "Bradford Portraits will be recognized as a valued supporter during live perform…"
click at [53, 76] on div "[DATE]" at bounding box center [146, 78] width 247 height 16
click at [51, 79] on div "[DATE]" at bounding box center [146, 78] width 247 height 16
click at [259, 78] on div "[DATE]" at bounding box center [146, 78] width 247 height 16
click at [257, 78] on div "[DATE]" at bounding box center [146, 78] width 247 height 16
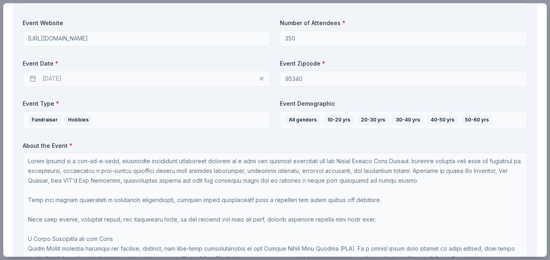
click at [36, 76] on div "[DATE]" at bounding box center [146, 78] width 247 height 16
click at [32, 77] on div "[DATE]" at bounding box center [146, 78] width 247 height 16
click at [35, 79] on div "[DATE]" at bounding box center [146, 78] width 247 height 16
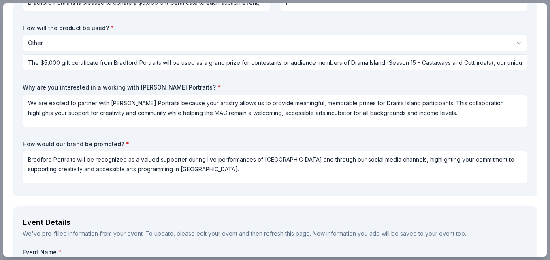
scroll to position [0, 0]
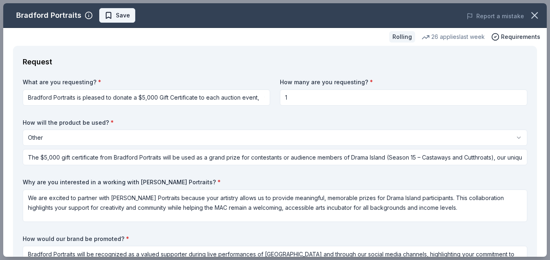
click at [116, 16] on span "Save" at bounding box center [123, 16] width 14 height 10
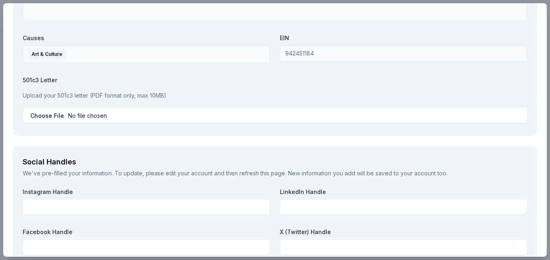
scroll to position [1093, 0]
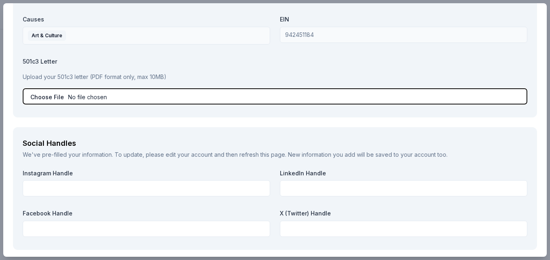
click at [50, 98] on input "file" at bounding box center [275, 96] width 504 height 16
type input "C:\fakepath\IRS Tax Exempt Status MCAC.pdf"
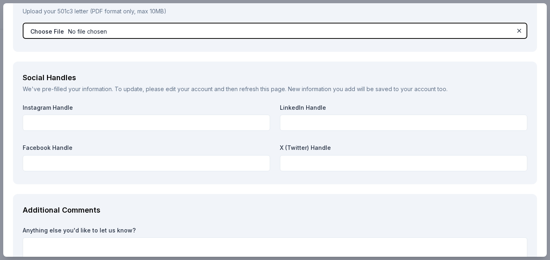
scroll to position [1173, 0]
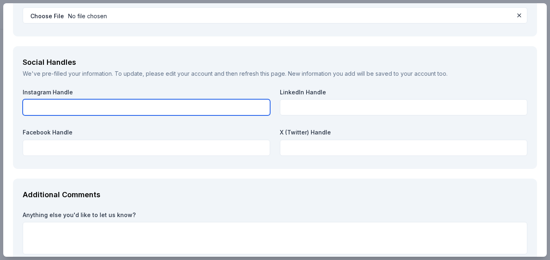
click at [118, 107] on input "text" at bounding box center [146, 107] width 247 height 16
type input "@mercedcountyarts"
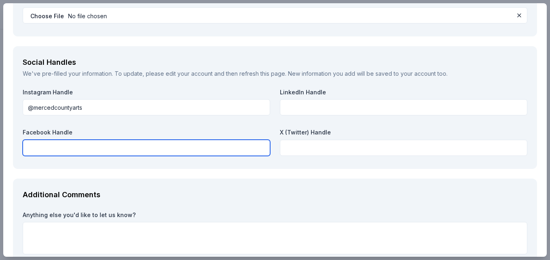
click at [86, 148] on input "text" at bounding box center [146, 148] width 247 height 16
paste input "[URL][DOMAIN_NAME][DOMAIN_NAME]"
type input "[URL][DOMAIN_NAME][DOMAIN_NAME]"
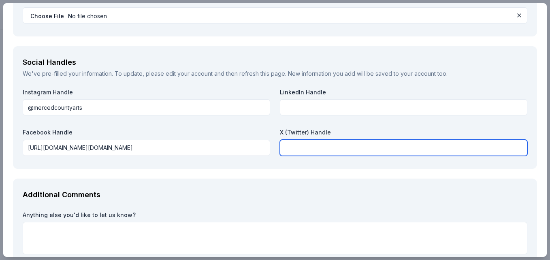
click at [304, 149] on input "text" at bounding box center [403, 148] width 247 height 16
type input "@artsmerced"
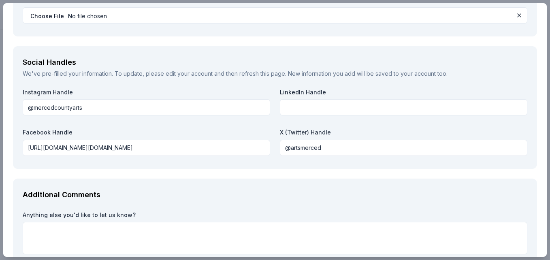
click at [342, 83] on div "Social Handles We've pre-filled your information. To update, please edit your a…" at bounding box center [275, 107] width 524 height 123
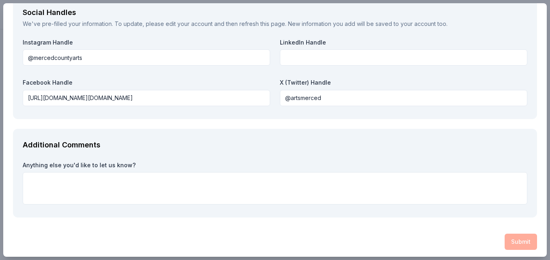
scroll to position [1226, 0]
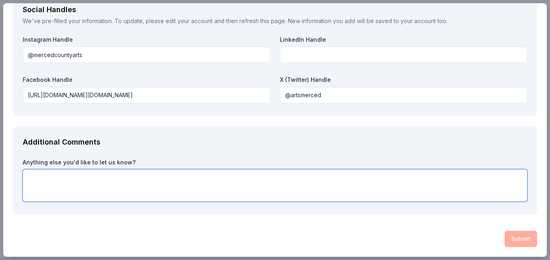
click at [112, 186] on textarea at bounding box center [275, 185] width 504 height 32
paste textarea "Your contribution helps sustain a welcoming, accessible arts incubator at the M…"
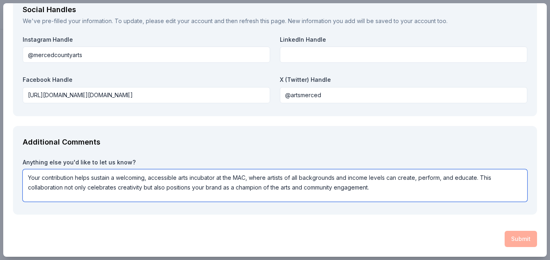
scroll to position [1186, 0]
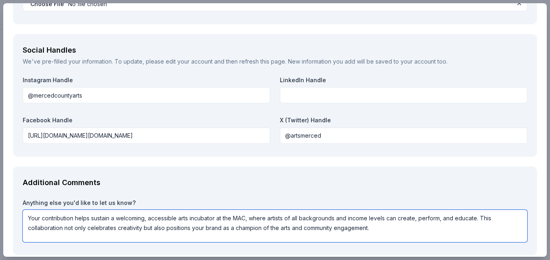
type textarea "Your contribution helps sustain a welcoming, accessible arts incubator at the M…"
click at [231, 111] on div "Instagram Handle @mercedcountyarts LinkedIn Handle Facebook Handle https://www.…" at bounding box center [275, 111] width 504 height 71
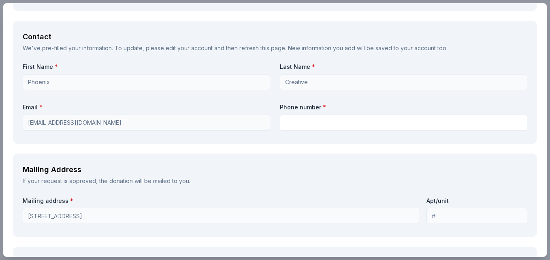
scroll to position [660, 0]
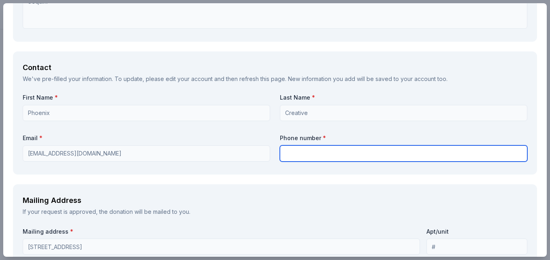
click at [294, 153] on input "text" at bounding box center [403, 153] width 247 height 16
type input "2093881090"
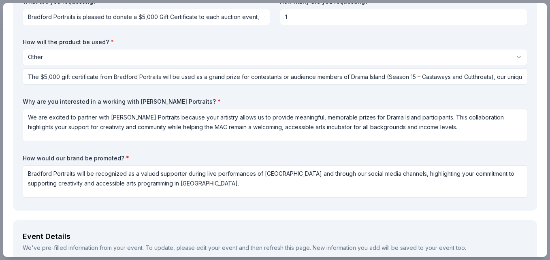
scroll to position [81, 0]
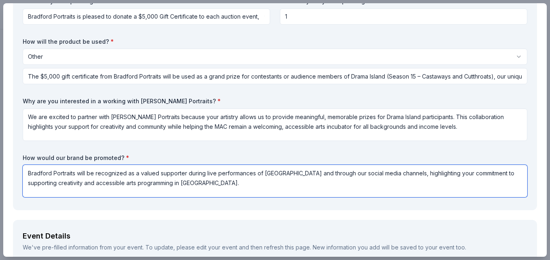
drag, startPoint x: 247, startPoint y: 185, endPoint x: 14, endPoint y: 155, distance: 235.0
click at [14, 155] on div "Request What are you requesting? * Bradford Portraits is pleased to donate a $5…" at bounding box center [275, 87] width 524 height 245
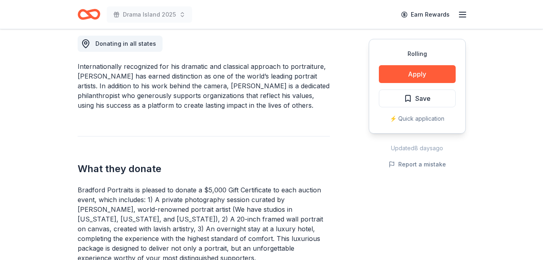
scroll to position [283, 0]
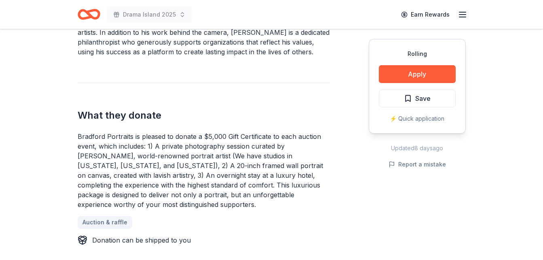
drag, startPoint x: 121, startPoint y: 202, endPoint x: 78, endPoint y: 138, distance: 77.2
click at [78, 138] on div "Bradford Portraits is pleased to donate a $5,000 Gift Certificate to each aucti…" at bounding box center [204, 171] width 252 height 78
drag, startPoint x: 114, startPoint y: 206, endPoint x: 76, endPoint y: 130, distance: 84.1
drag, startPoint x: 77, startPoint y: 138, endPoint x: 119, endPoint y: 195, distance: 70.3
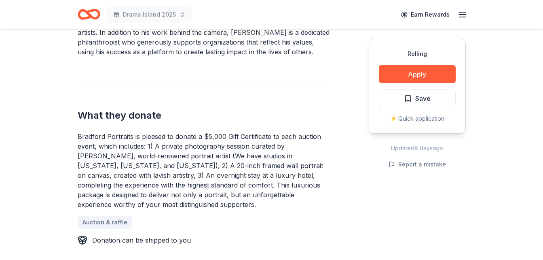
click at [119, 195] on div "Bradford Portraits is pleased to donate a $5,000 Gift Certificate to each aucti…" at bounding box center [204, 171] width 252 height 78
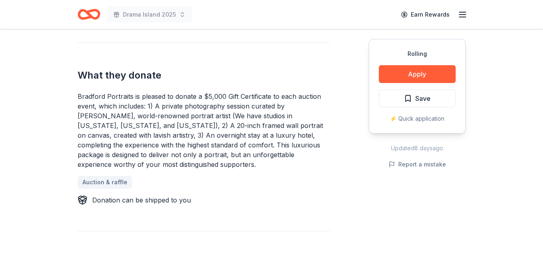
scroll to position [324, 0]
drag, startPoint x: 123, startPoint y: 165, endPoint x: 81, endPoint y: 103, distance: 74.9
click at [81, 104] on div "Bradford Portraits is pleased to donate a $5,000 Gift Certificate to each aucti…" at bounding box center [204, 130] width 252 height 78
click at [85, 96] on div "Bradford Portraits is pleased to donate a $5,000 Gift Certificate to each aucti…" at bounding box center [204, 130] width 252 height 78
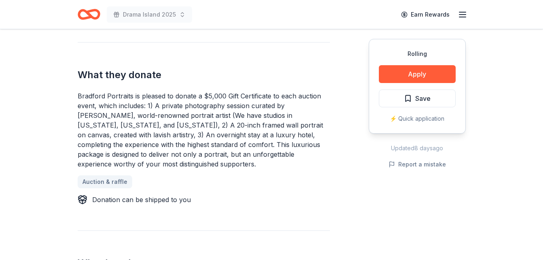
drag, startPoint x: 87, startPoint y: 102, endPoint x: 46, endPoint y: 136, distance: 53.5
click at [45, 136] on div "Rolling Share Bradford Portraits New 26 applies last week Share Donating in all…" at bounding box center [271, 227] width 543 height 1044
drag, startPoint x: 123, startPoint y: 168, endPoint x: 78, endPoint y: 97, distance: 84.1
click at [78, 97] on div "Bradford Portraits is pleased to donate a $5,000 Gift Certificate to each aucti…" at bounding box center [204, 130] width 252 height 78
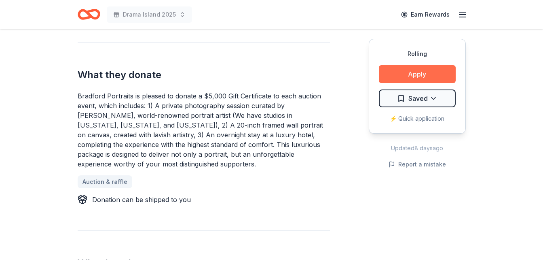
click at [431, 70] on button "Apply" at bounding box center [417, 74] width 77 height 18
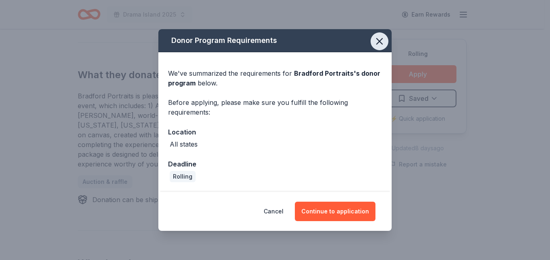
click at [374, 40] on icon "button" at bounding box center [378, 41] width 11 height 11
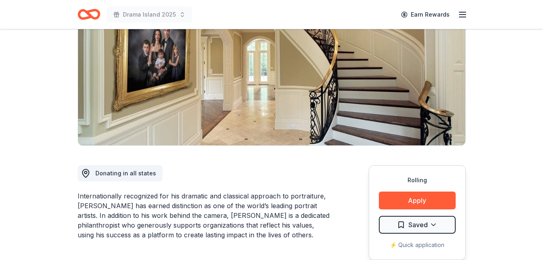
scroll to position [0, 0]
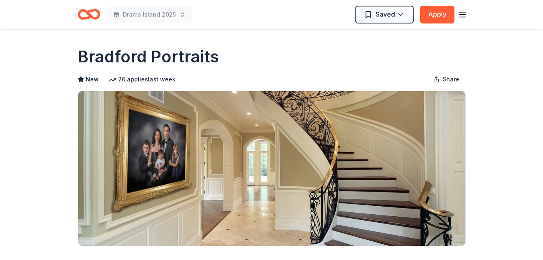
click at [466, 15] on line "button" at bounding box center [463, 15] width 6 height 0
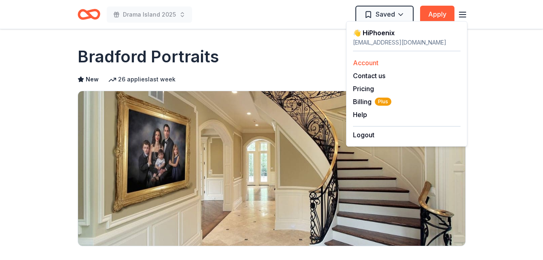
click at [369, 61] on link "Account" at bounding box center [365, 63] width 25 height 8
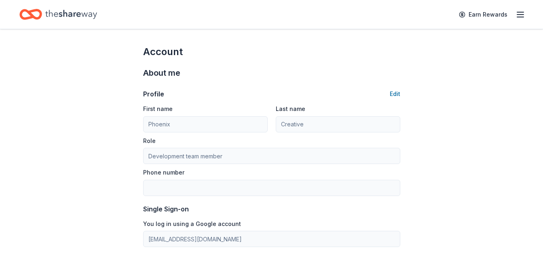
click at [516, 15] on icon "button" at bounding box center [521, 15] width 10 height 10
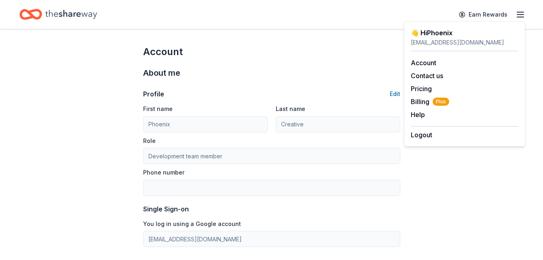
click at [275, 17] on div "Earn Rewards" at bounding box center [271, 14] width 505 height 19
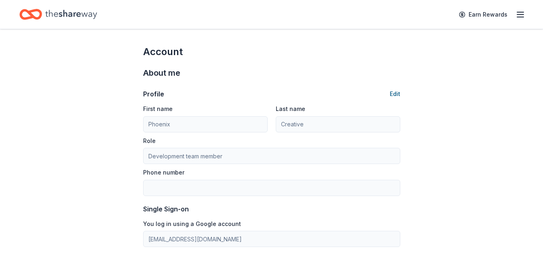
click at [399, 93] on button "Edit" at bounding box center [395, 94] width 11 height 10
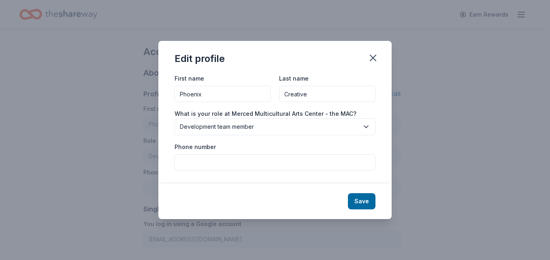
drag, startPoint x: 212, startPoint y: 94, endPoint x: 159, endPoint y: 94, distance: 53.4
click at [159, 94] on div "First name Phoenix Last name Creative What is your role at Merced Multicultural…" at bounding box center [274, 128] width 233 height 110
type input "Carol"
type input "Wilson"
click at [363, 128] on icon "button" at bounding box center [366, 127] width 8 height 8
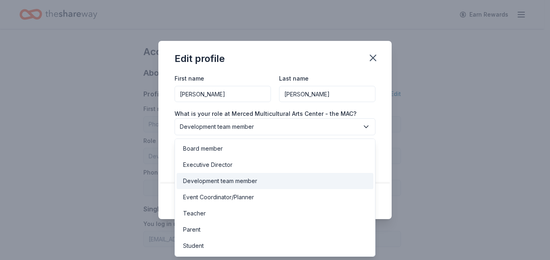
click at [168, 123] on div "First name Carol Last name Wilson What is your role at Merced Multicultural Art…" at bounding box center [274, 128] width 233 height 110
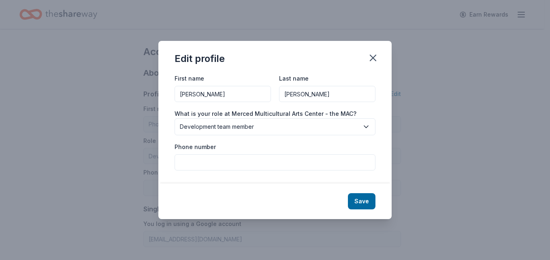
click at [208, 161] on input "Phone number" at bounding box center [274, 162] width 201 height 16
drag, startPoint x: 181, startPoint y: 185, endPoint x: 186, endPoint y: 185, distance: 5.3
click at [182, 185] on div "Save" at bounding box center [274, 201] width 233 height 36
click at [363, 202] on button "Save" at bounding box center [362, 201] width 28 height 16
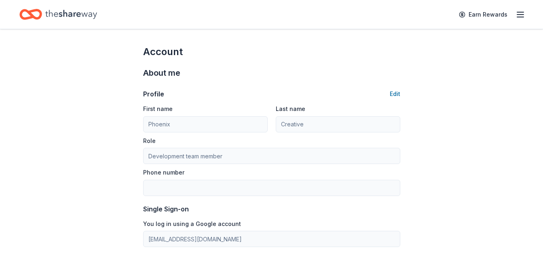
type input "Carol"
type input "Wilson"
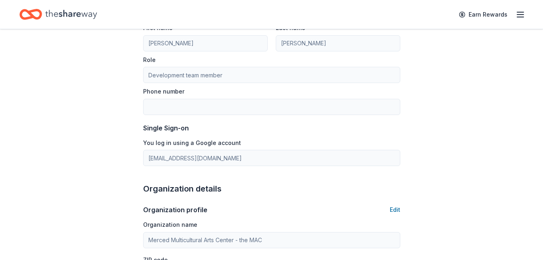
scroll to position [121, 0]
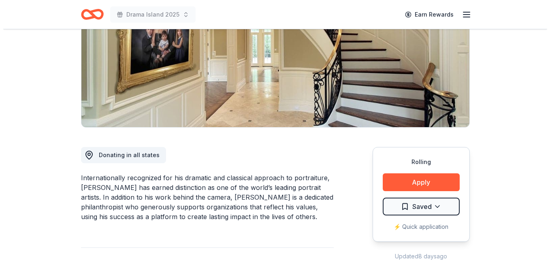
scroll to position [162, 0]
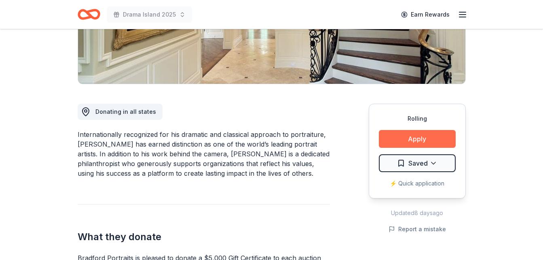
click at [416, 139] on button "Apply" at bounding box center [417, 139] width 77 height 18
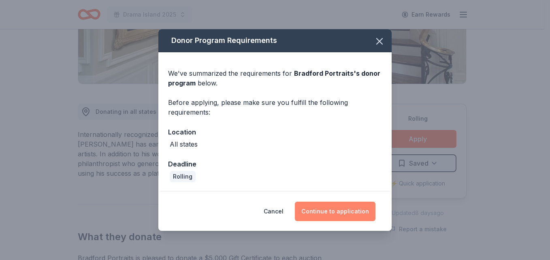
click at [318, 214] on button "Continue to application" at bounding box center [335, 211] width 81 height 19
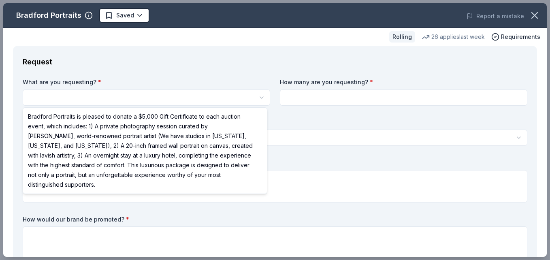
select select "Bradford Portraits is pleased to donate a $5,000 Gift Certificate to each aucti…"
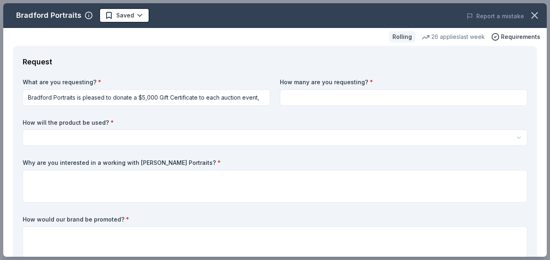
click at [308, 102] on input at bounding box center [403, 97] width 247 height 16
type input "1"
click at [113, 136] on html "Drama Island 2025 Saved Apply Rolling Share Bradford Portraits New 26 applies l…" at bounding box center [275, 130] width 550 height 260
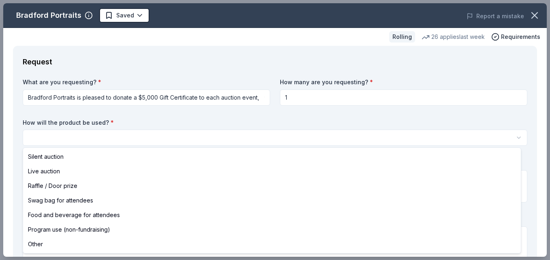
select select "other"
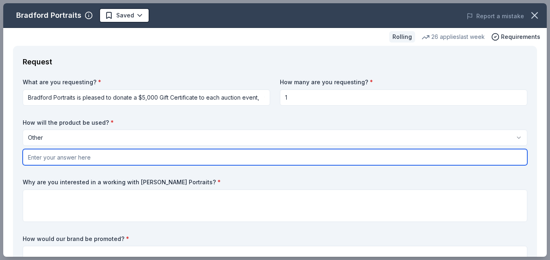
click at [86, 161] on input "text" at bounding box center [275, 157] width 504 height 16
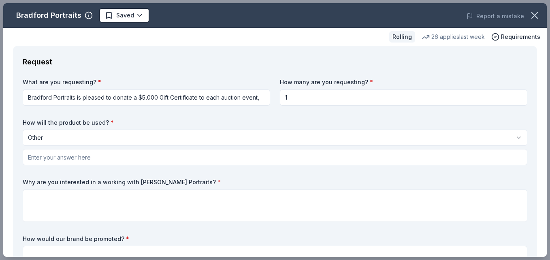
click at [176, 114] on div "What are you requesting? * Bradford Portraits is pleased to donate a $5,000 Gif…" at bounding box center [275, 179] width 504 height 203
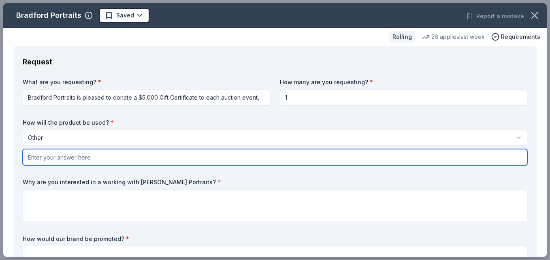
click at [81, 160] on input "text" at bounding box center [275, 157] width 504 height 16
paste input "The $5,000 gift certificate from Bradford Portraits will be used as a grand pri…"
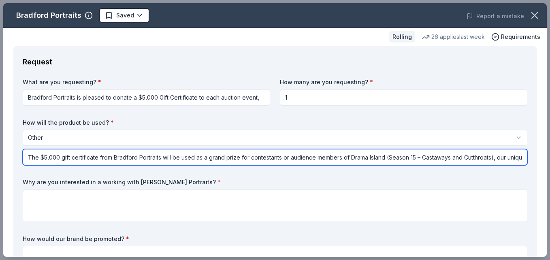
scroll to position [0, 649]
type input "The $5,000 gift certificate from Bradford Portraits will be used as a grand pri…"
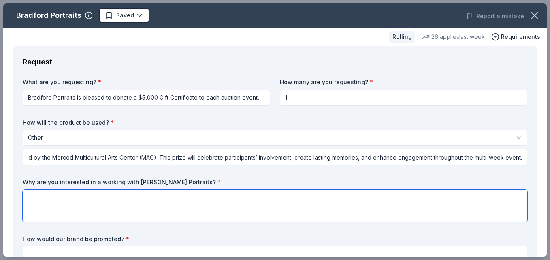
click at [67, 197] on textarea at bounding box center [275, 205] width 504 height 32
paste textarea "We are excited to partner with [PERSON_NAME] Portraits because your artistry al…"
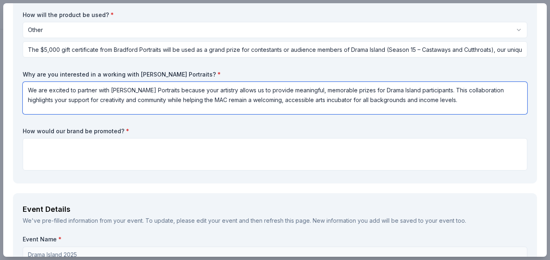
scroll to position [121, 0]
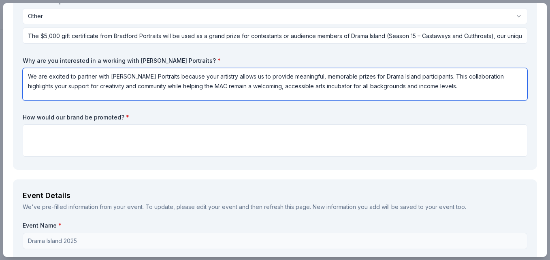
type textarea "We are excited to partner with [PERSON_NAME] Portraits because your artistry al…"
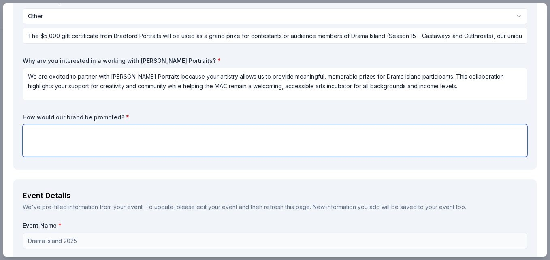
click at [90, 136] on textarea at bounding box center [275, 140] width 504 height 32
paste textarea "Bradford Portraits will be recognized as a valued supporter during live perform…"
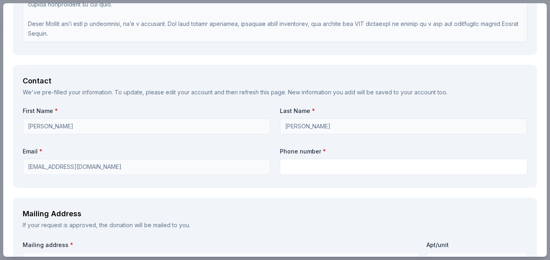
scroll to position [647, 0]
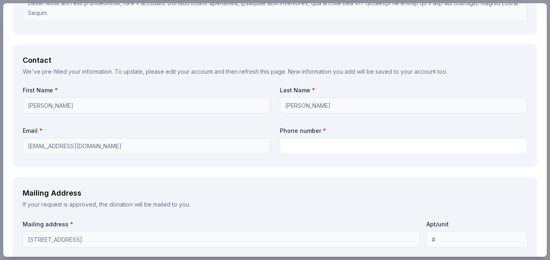
type textarea "Bradford Portraits will be recognized as a valued supporter during live perform…"
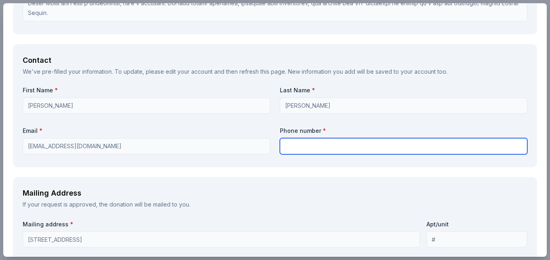
click at [301, 149] on input "text" at bounding box center [403, 146] width 247 height 16
type input "2093881090"
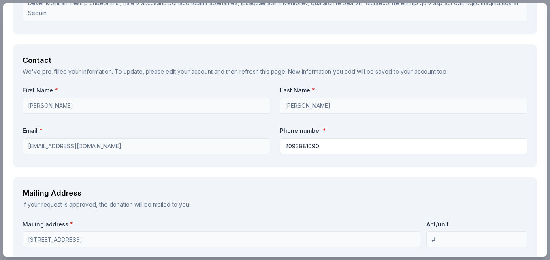
type input "@mercedcountyarts"
type input "[URL][DOMAIN_NAME][DOMAIN_NAME]"
type input "@artsmerced"
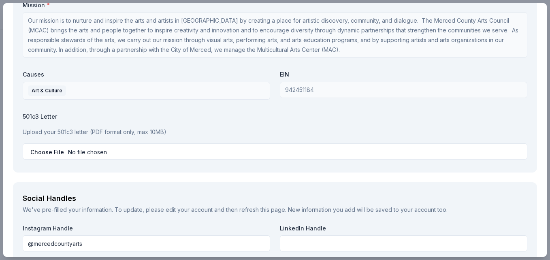
scroll to position [1012, 0]
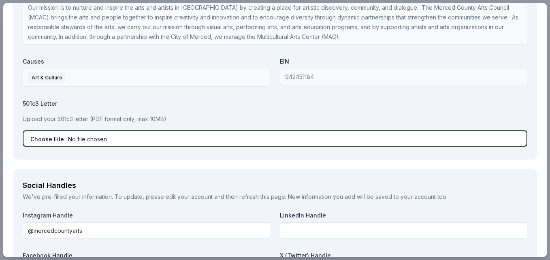
click at [51, 136] on input "file" at bounding box center [275, 138] width 504 height 16
type input "C:\fakepath\IRS Tax Exempt Status MCAC.pdf"
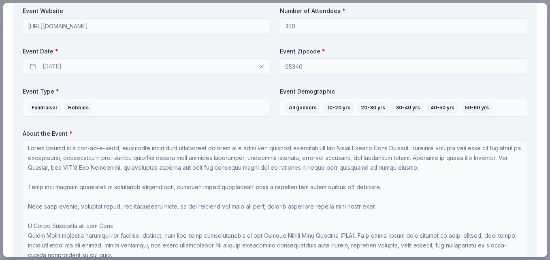
scroll to position [337, 0]
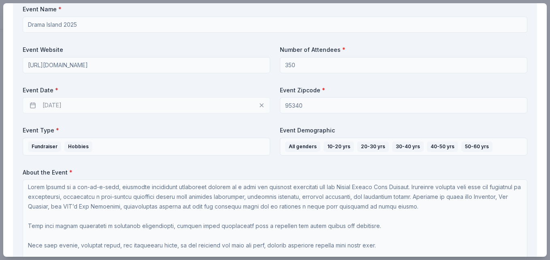
click at [17, 64] on div "Event Details We've pre-filled information from your event. To update, please e…" at bounding box center [275, 153] width 524 height 381
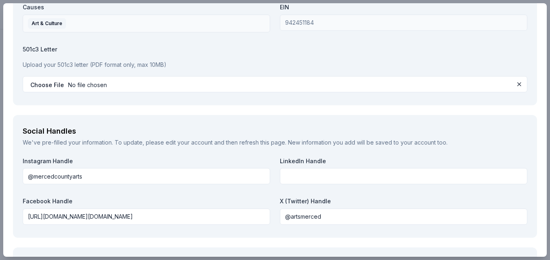
scroll to position [1147, 0]
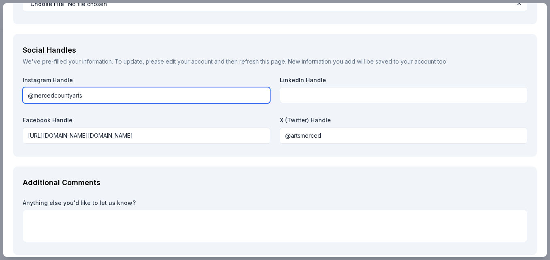
drag, startPoint x: 91, startPoint y: 98, endPoint x: 35, endPoint y: 95, distance: 56.8
click at [35, 95] on input "@mercedcountyarts" at bounding box center [146, 95] width 247 height 16
type input "@phoenix_merced"
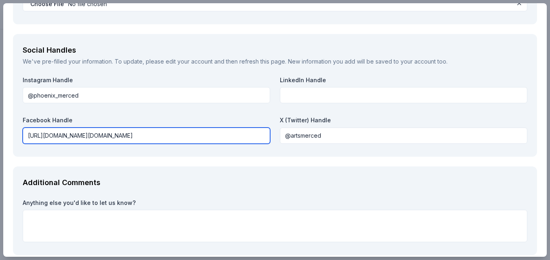
click at [154, 133] on input "https://www.facebook.com/arts.merced/" at bounding box center [146, 135] width 247 height 16
drag, startPoint x: 143, startPoint y: 136, endPoint x: 104, endPoint y: 137, distance: 39.3
click at [104, 137] on input "https://www.facebook.com/arts.merced/" at bounding box center [146, 135] width 247 height 16
paste input "oenixccmerced"
type input "https://www.facebook.com/phoenixccmerced"
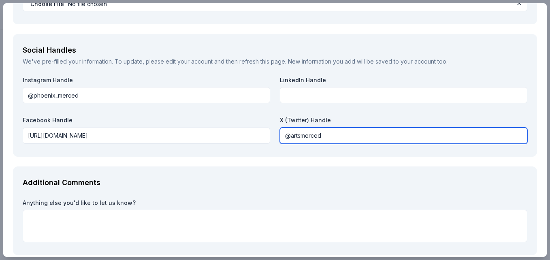
click at [334, 135] on input "@artsmerced" at bounding box center [403, 135] width 247 height 16
drag, startPoint x: 328, startPoint y: 138, endPoint x: 275, endPoint y: 138, distance: 53.0
click at [275, 138] on div "Instagram Handle @phoenix_merced LinkedIn Handle Facebook Handle https://www.fa…" at bounding box center [275, 111] width 504 height 71
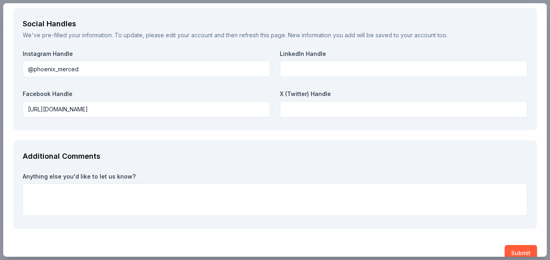
scroll to position [1187, 0]
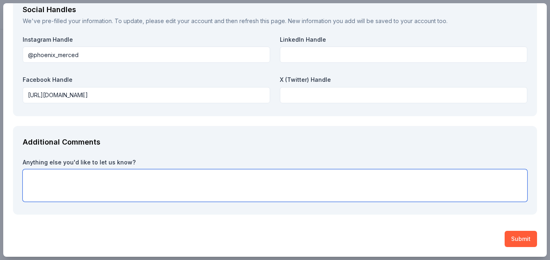
click at [141, 185] on textarea at bounding box center [275, 185] width 504 height 32
paste textarea "Your contribution helps sustain a welcoming, accessible arts incubator at the M…"
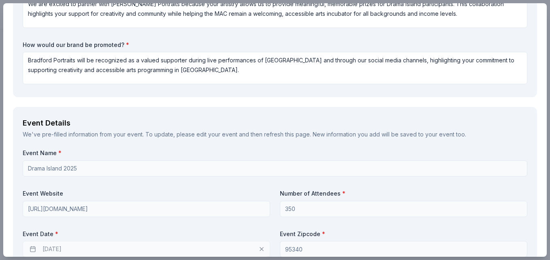
scroll to position [176, 0]
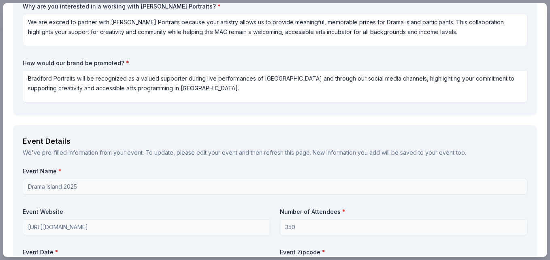
type textarea "Your contribution helps sustain a welcoming, accessible arts incubator at the M…"
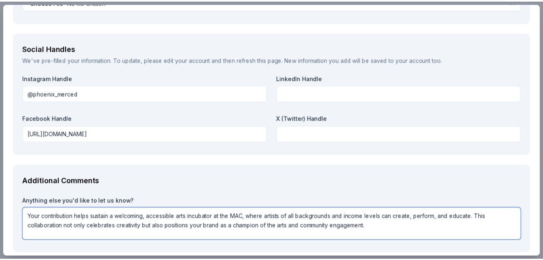
scroll to position [1187, 0]
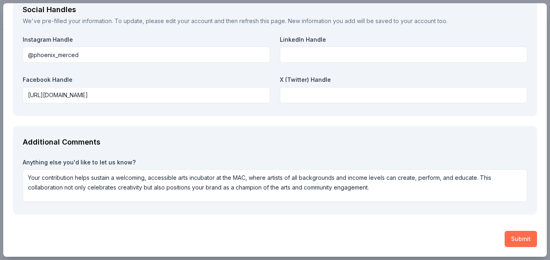
click at [514, 238] on button "Submit" at bounding box center [520, 239] width 32 height 16
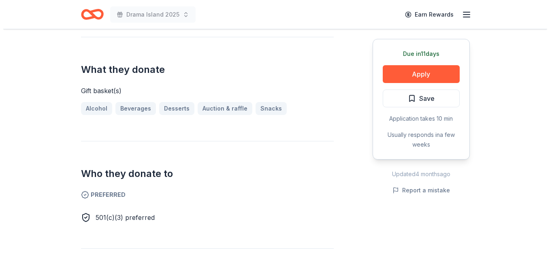
scroll to position [324, 0]
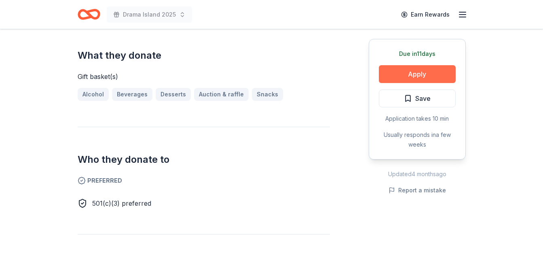
click at [418, 76] on button "Apply" at bounding box center [417, 74] width 77 height 18
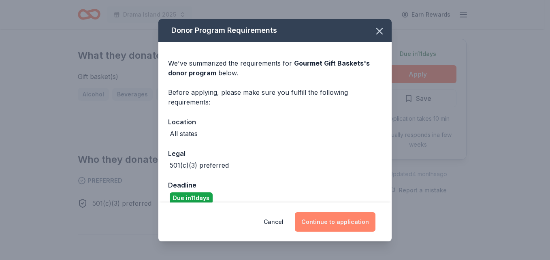
click at [322, 216] on button "Continue to application" at bounding box center [335, 221] width 81 height 19
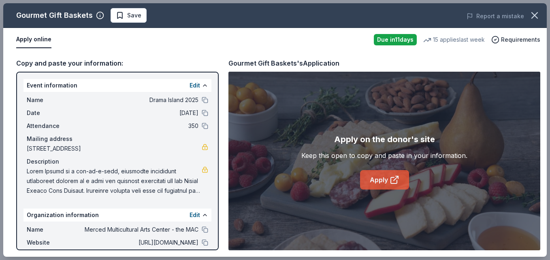
click at [381, 177] on link "Apply" at bounding box center [384, 179] width 49 height 19
